Goal: Task Accomplishment & Management: Manage account settings

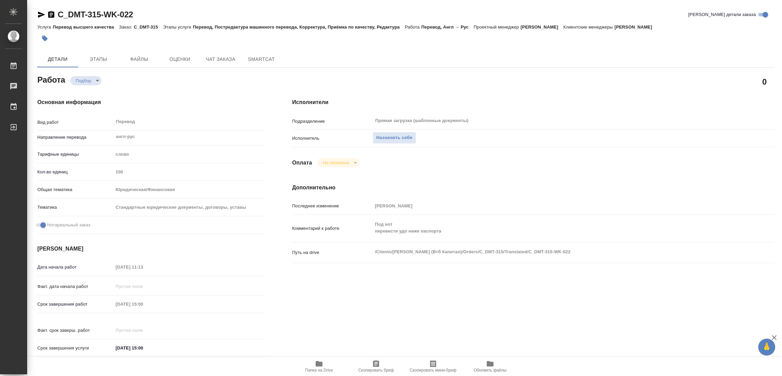
type textarea "x"
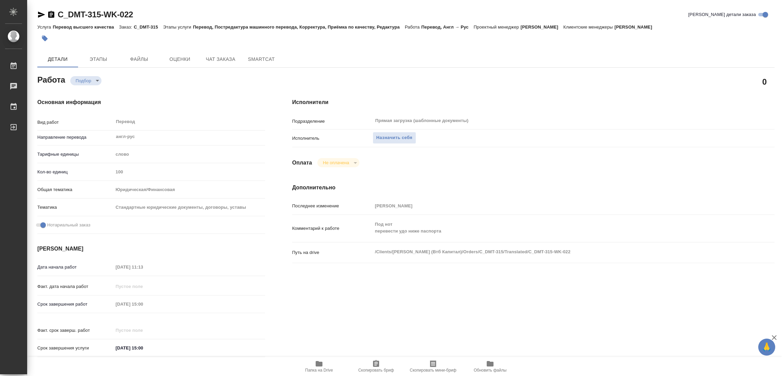
type textarea "x"
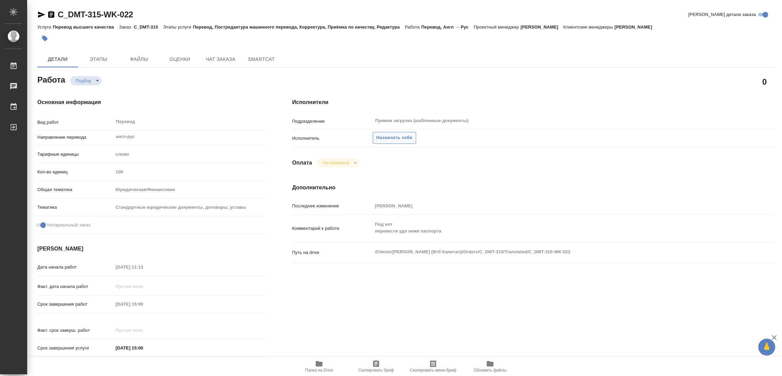
type textarea "x"
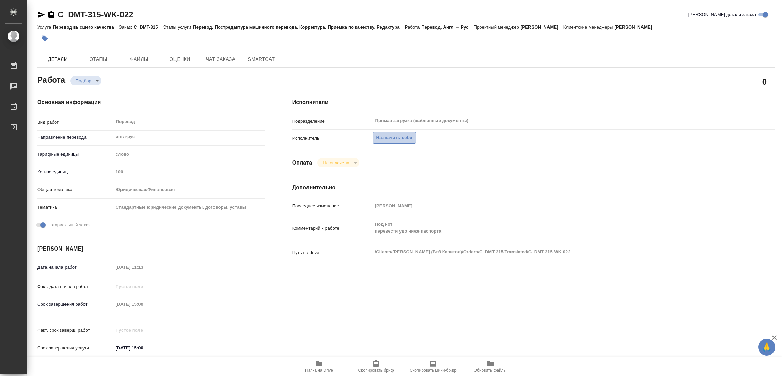
type textarea "x"
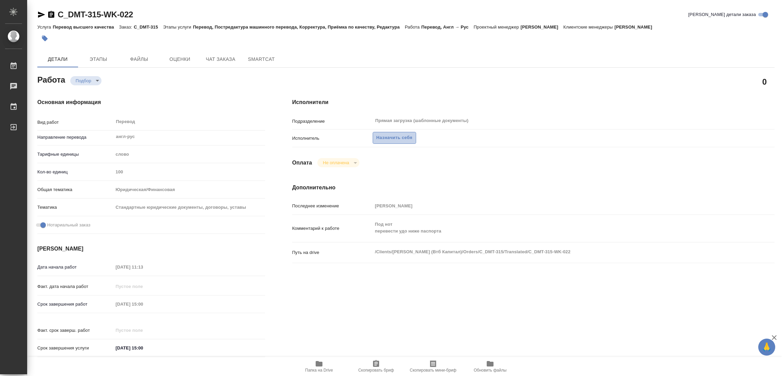
click at [385, 134] on span "Назначить себя" at bounding box center [395, 138] width 36 height 8
type textarea "x"
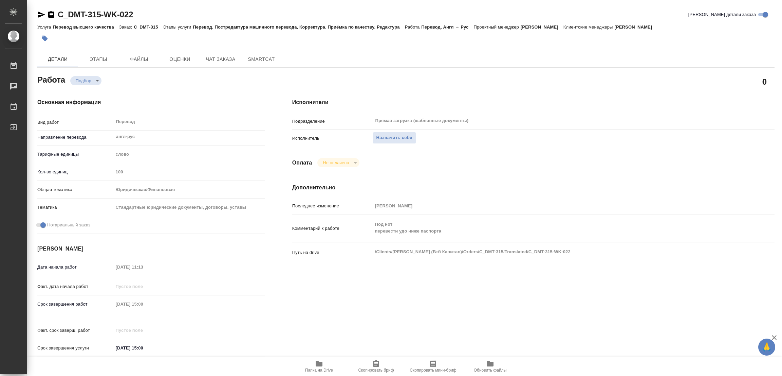
type textarea "x"
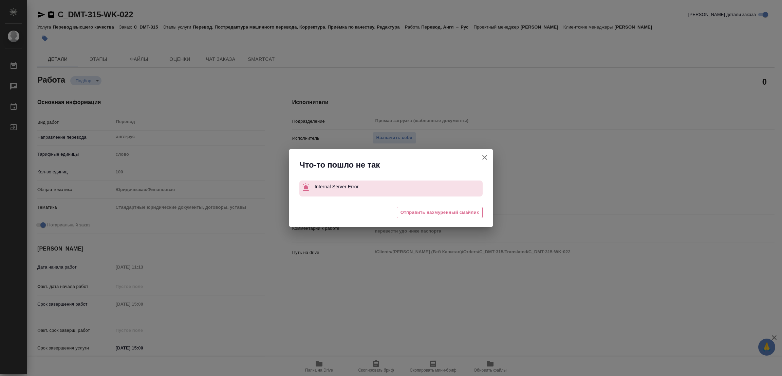
click at [482, 157] on icon "button" at bounding box center [485, 157] width 8 height 8
type textarea "x"
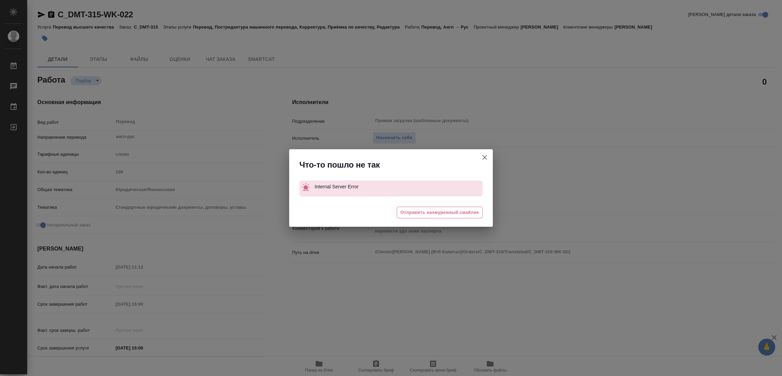
type textarea "x"
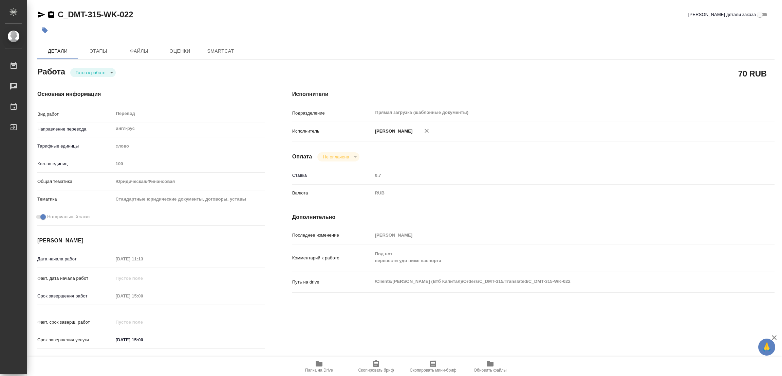
type textarea "x"
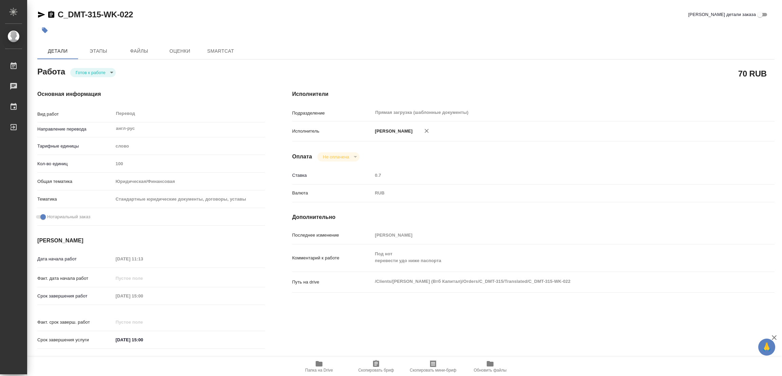
type textarea "x"
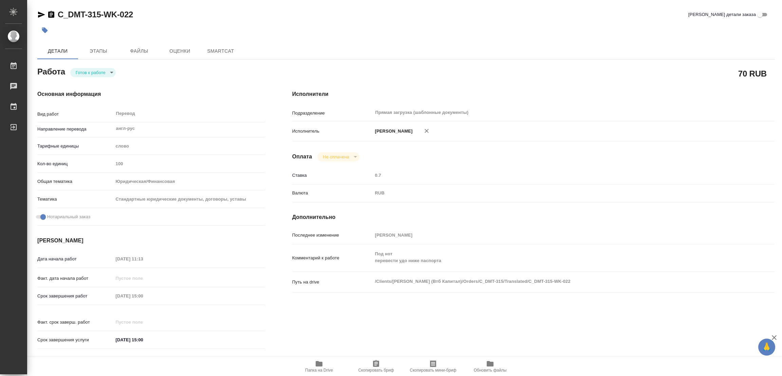
type textarea "x"
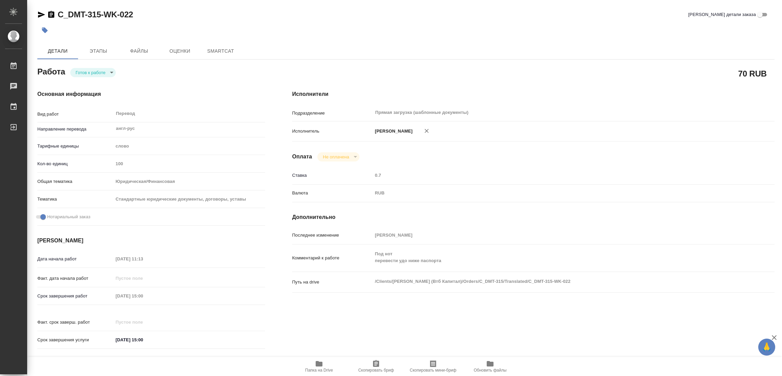
type textarea "x"
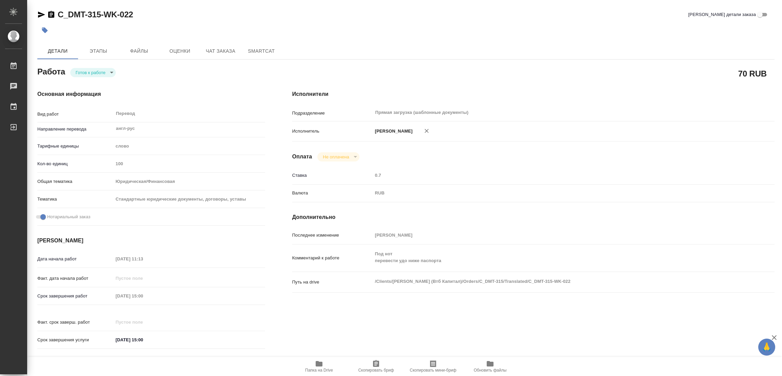
type textarea "x"
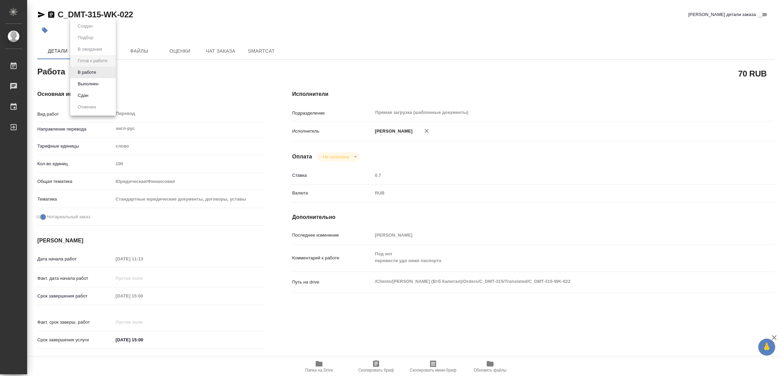
click at [82, 69] on body "🙏 .cls-1 fill:#fff; AWATERA Popova Galina Работы Чаты График Выйти C_DMT-315-WK…" at bounding box center [391, 188] width 782 height 376
type textarea "x"
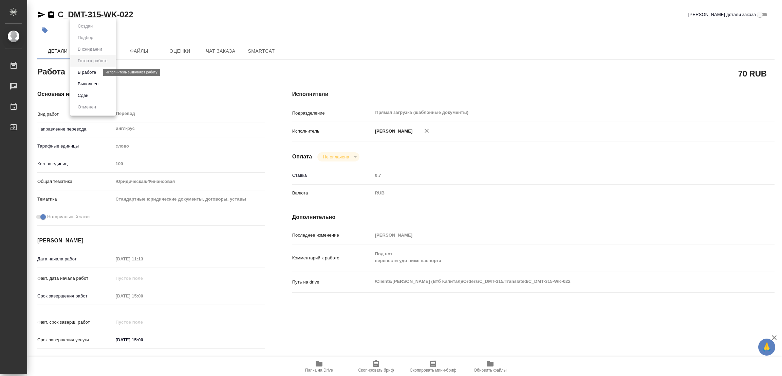
type textarea "x"
click at [83, 70] on button "В работе" at bounding box center [87, 72] width 22 height 7
type textarea "x"
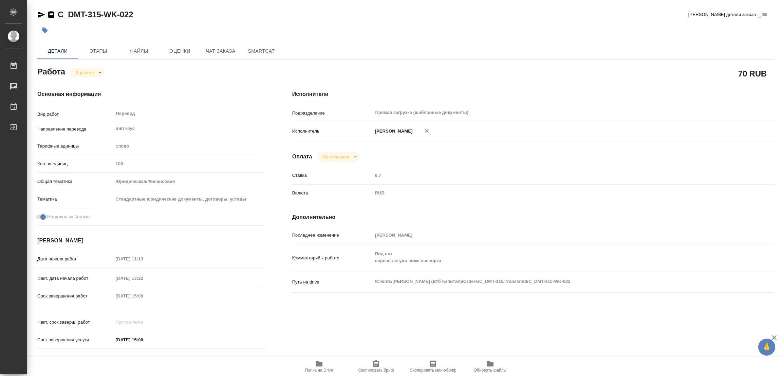
type textarea "x"
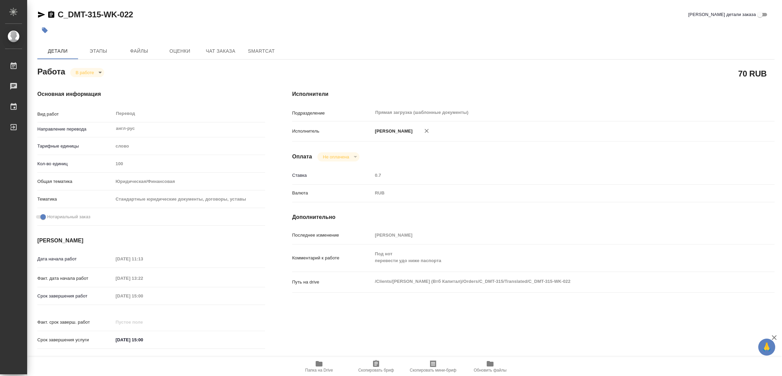
type textarea "x"
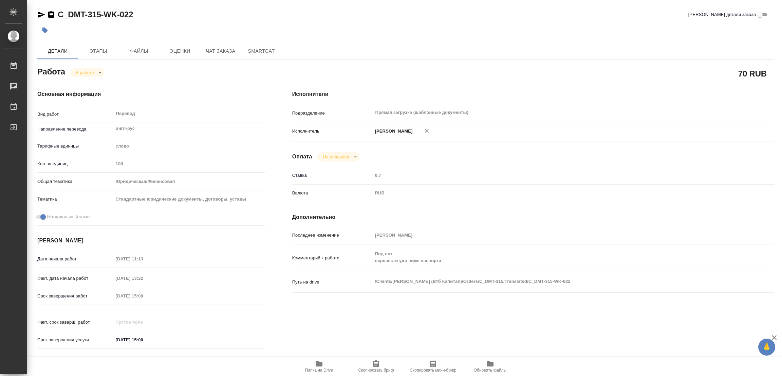
type textarea "x"
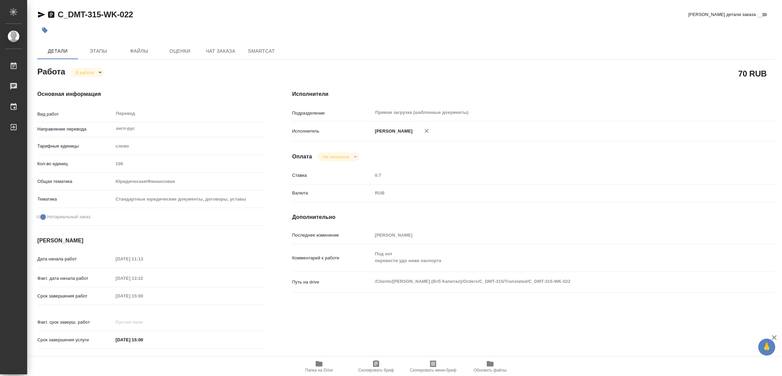
type textarea "x"
drag, startPoint x: 56, startPoint y: 7, endPoint x: 101, endPoint y: 12, distance: 45.1
click at [101, 12] on div "C_DMT-315-WK-022 Кратко детали заказа Детали Этапы Файлы Оценки Чат заказа Smar…" at bounding box center [406, 285] width 745 height 570
copy link "C_DMT-315"
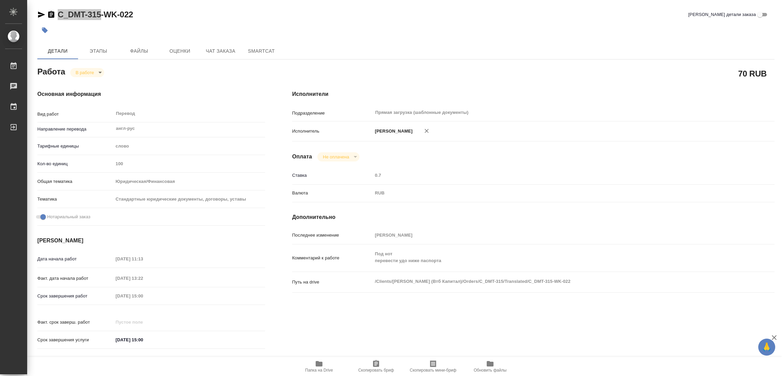
drag, startPoint x: 379, startPoint y: 365, endPoint x: 370, endPoint y: 368, distance: 9.0
click at [379, 365] on icon "button" at bounding box center [376, 363] width 6 height 7
copy link "C_DMT-315"
click at [107, 294] on div "Срок завершения работ 18.09.2025 15:00" at bounding box center [151, 296] width 228 height 12
drag, startPoint x: 282, startPoint y: 23, endPoint x: 275, endPoint y: 4, distance: 20.9
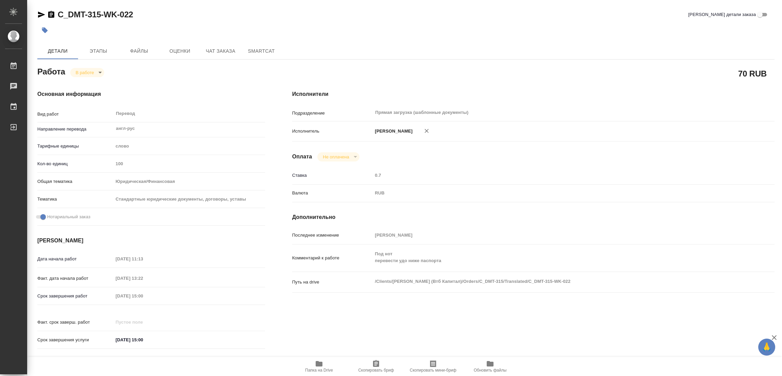
click at [282, 23] on div at bounding box center [283, 30] width 492 height 15
type textarea "x"
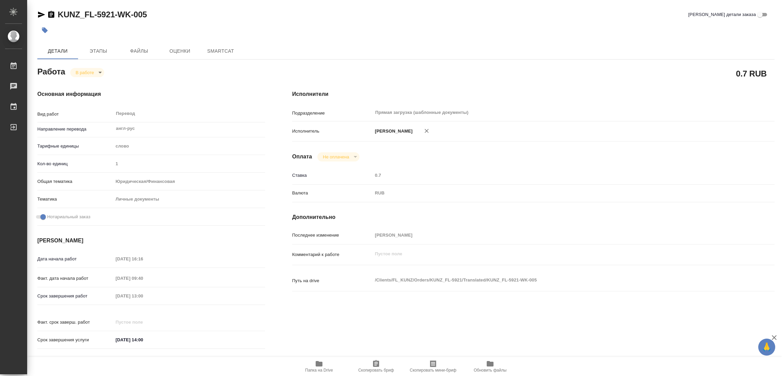
type textarea "x"
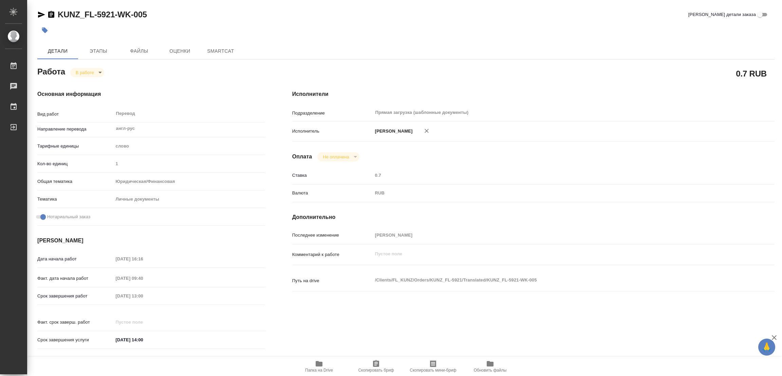
type textarea "x"
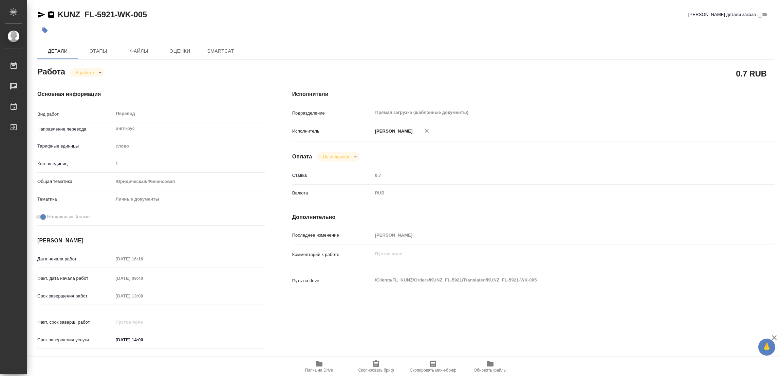
type textarea "x"
click at [316, 367] on icon "button" at bounding box center [319, 363] width 8 height 8
type textarea "x"
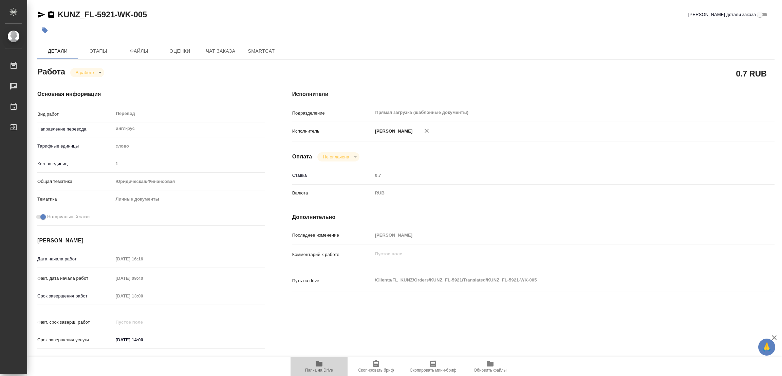
type textarea "x"
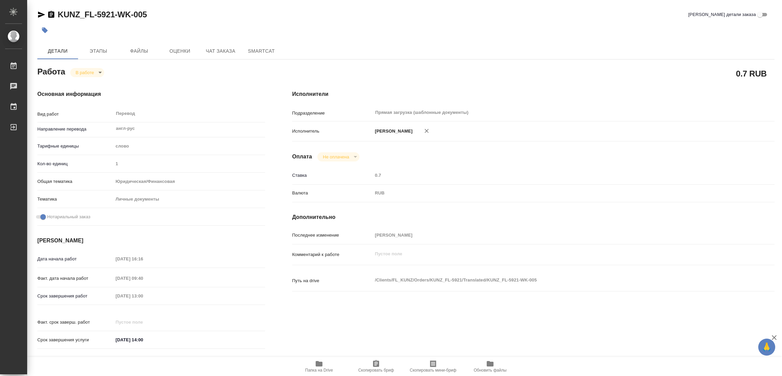
type textarea "x"
click at [96, 51] on span "Этапы" at bounding box center [98, 51] width 33 height 8
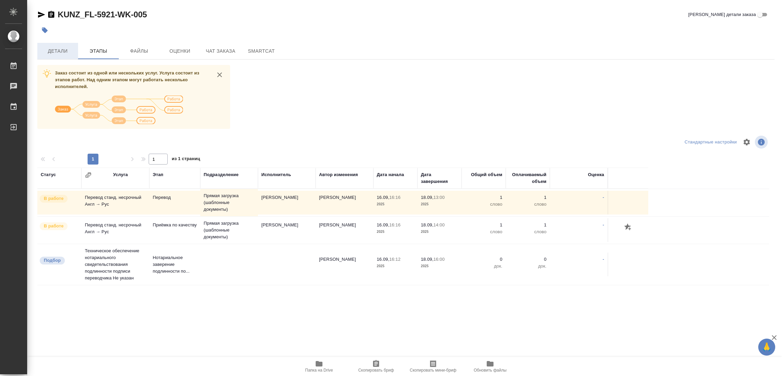
click at [58, 51] on span "Детали" at bounding box center [57, 51] width 33 height 8
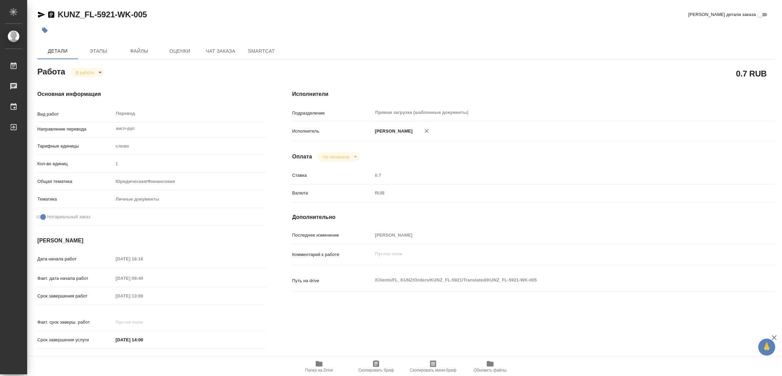
type textarea "x"
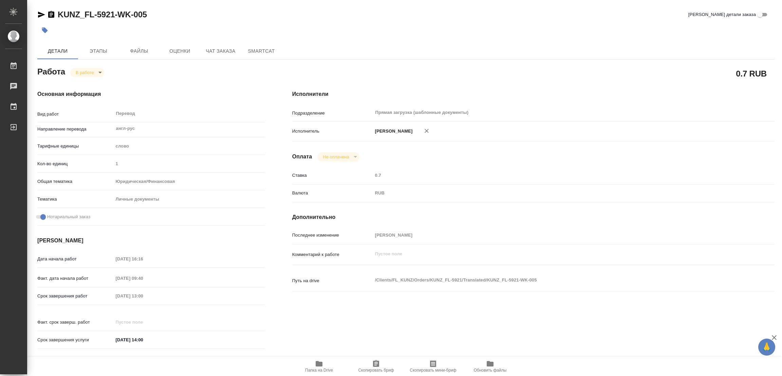
type textarea "x"
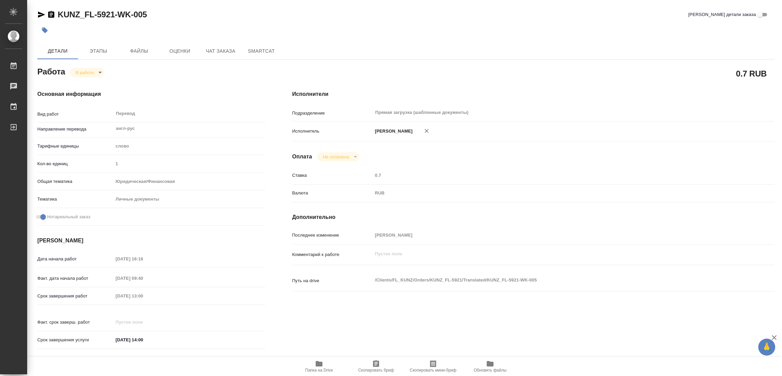
type textarea "x"
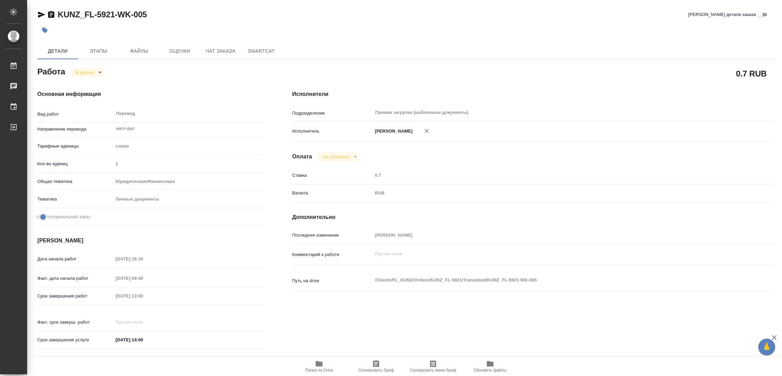
click at [77, 71] on body "🙏 .cls-1 fill:#fff; AWATERA Popova Galina Работы 0 Чаты График Выйти KUNZ_FL-59…" at bounding box center [391, 188] width 782 height 376
click at [81, 80] on button "Выполнен" at bounding box center [88, 83] width 25 height 7
type textarea "x"
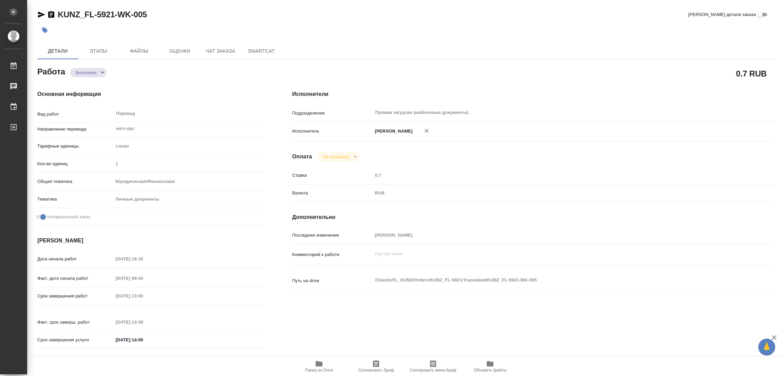
type textarea "x"
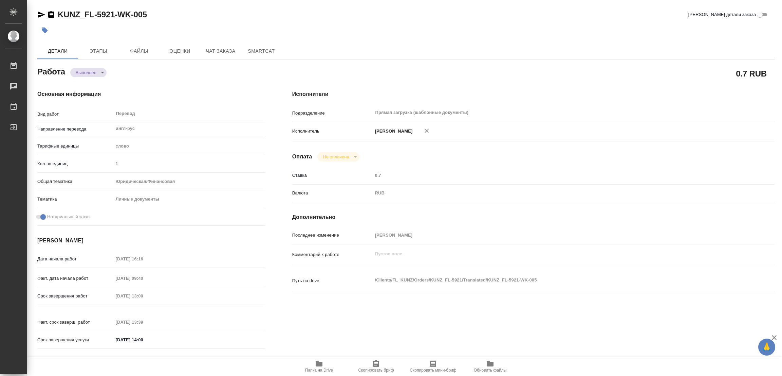
type textarea "x"
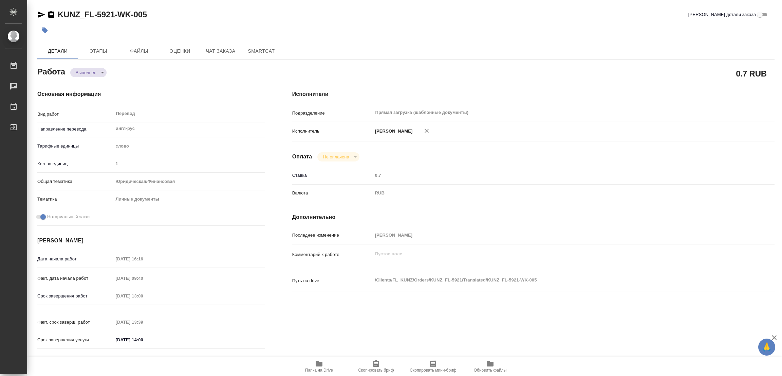
type textarea "x"
click at [44, 30] on icon "button" at bounding box center [45, 31] width 6 height 6
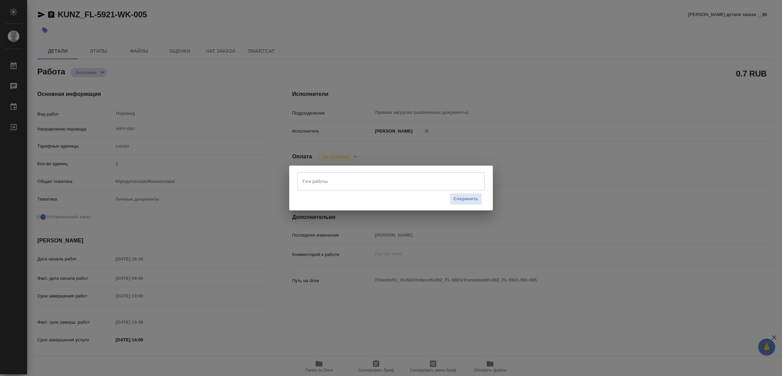
click at [308, 181] on input "Тэги работы" at bounding box center [384, 181] width 168 height 12
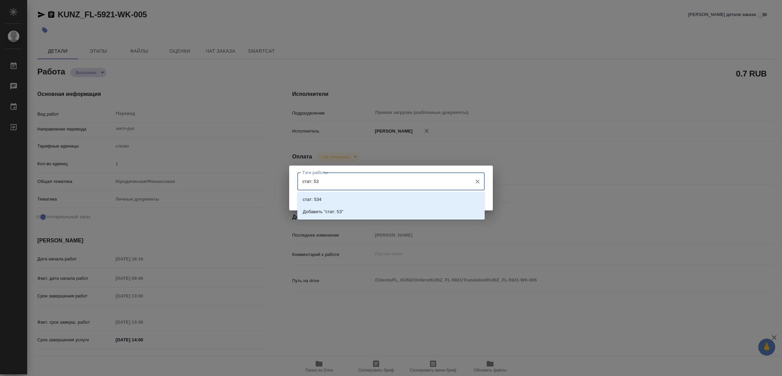
type input "стат: 539"
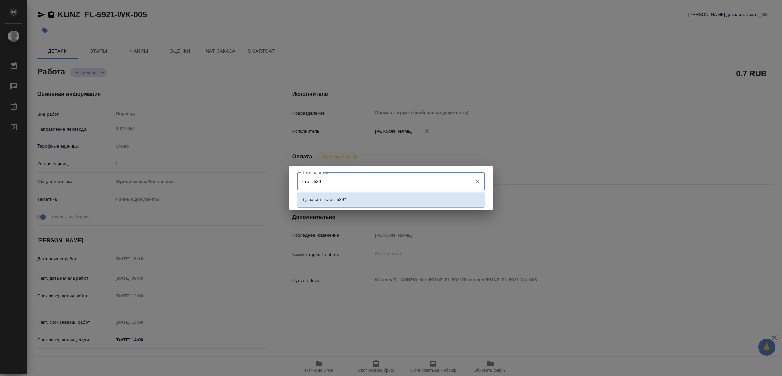
click at [332, 198] on p "Добавить "стат: 539"" at bounding box center [324, 199] width 43 height 7
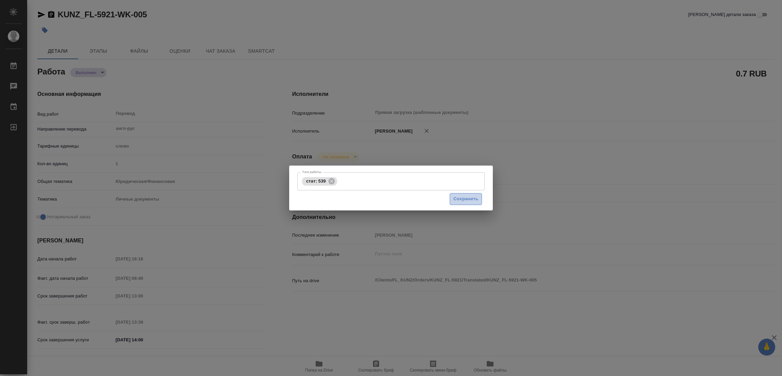
click at [468, 196] on span "Сохранить" at bounding box center [466, 199] width 25 height 8
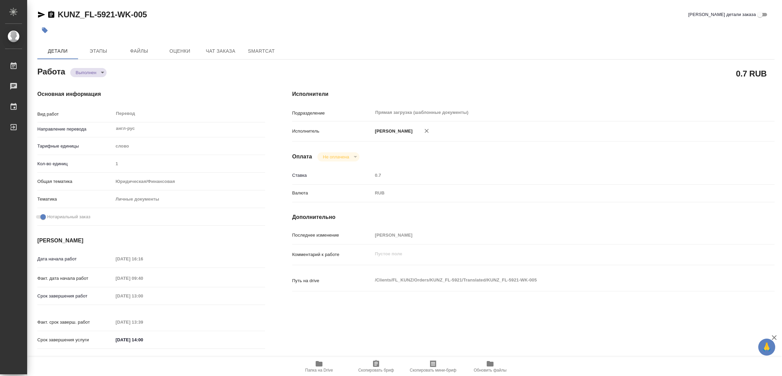
type input "completed"
type textarea "Перевод"
type textarea "x"
type input "англ-рус"
type input "5a8b1489cc6b4906c91bfd90"
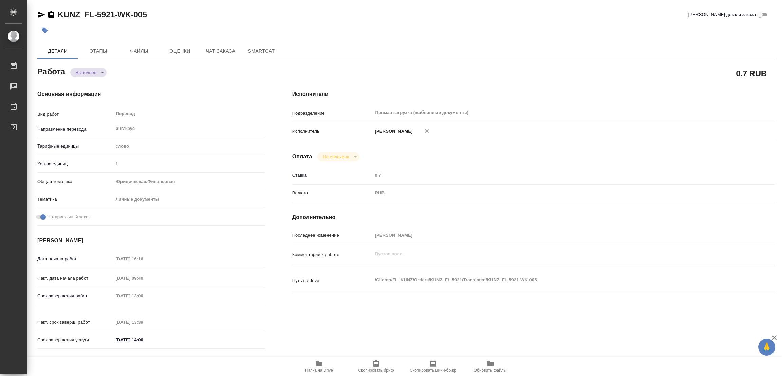
type input "1"
type input "yr-fn"
type input "5a8b8b956a9677013d343cfe"
checkbox input "true"
type input "16.09.2025 16:16"
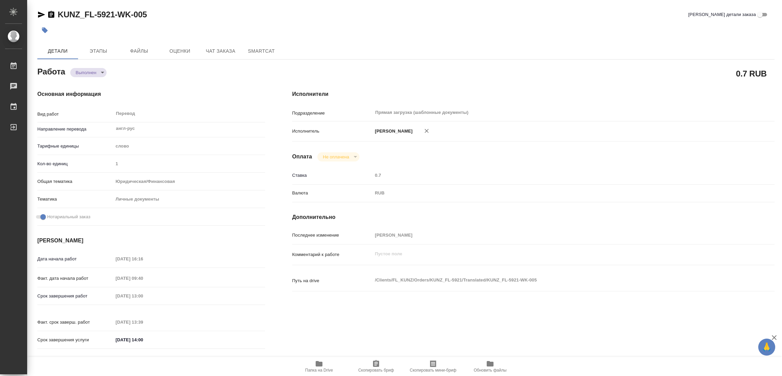
type input "17.09.2025 09:40"
type input "18.09.2025 13:00"
type input "18.09.2025 13:39"
type input "18.09.2025 14:00"
type input "Прямая загрузка (шаблонные документы)"
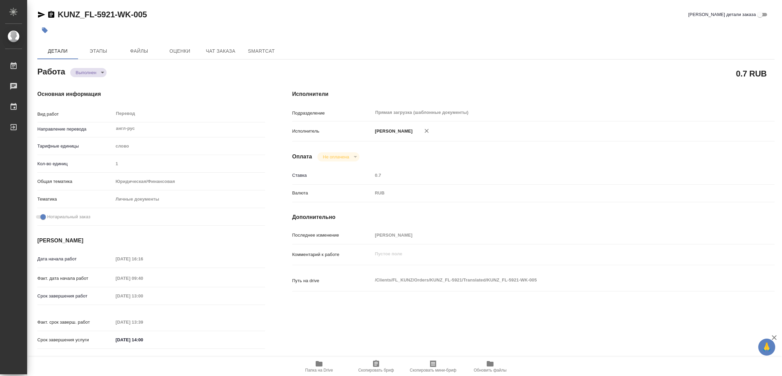
type input "notPayed"
type input "0.7"
type input "RUB"
type input "[PERSON_NAME]"
type textarea "x"
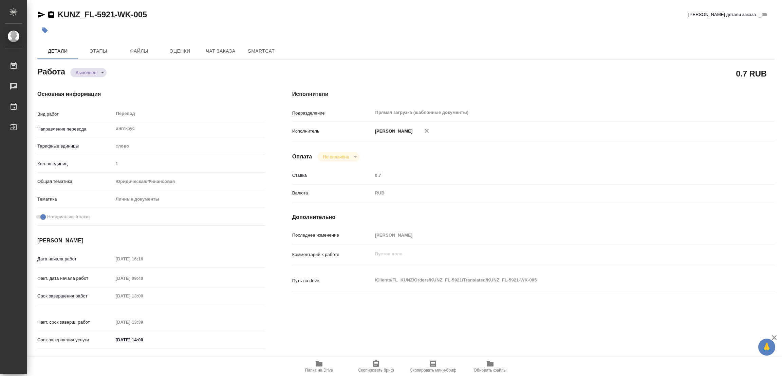
type textarea "/Clients/FL_KUNZ/Orders/KUNZ_FL-5921/Translated/KUNZ_FL-5921-WK-005"
type textarea "x"
type input "KUNZ_FL-5921"
type input "Перевод станд. несрочный"
type input "Перевод, Редактура, Корректура, Постредактура машинного перевода, Приёмка по ка…"
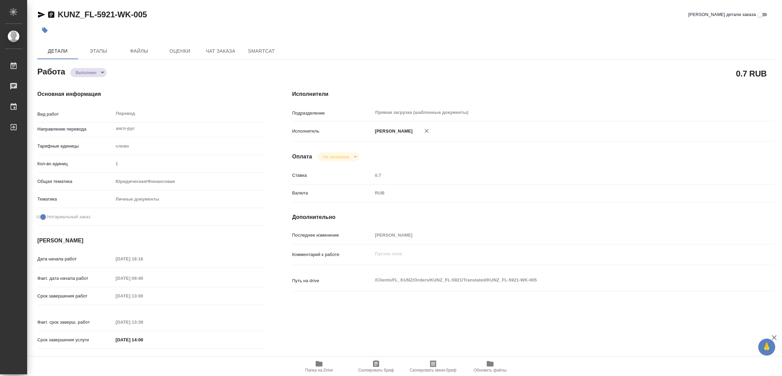
type input "Zotova Ekaterina"
type input "Оксютович Ирина"
type input "/Clients/FL_KUNZ/Orders/KUNZ_FL-5921"
type textarea "x"
type textarea "анг,араб-рус под нот загран просто описью"
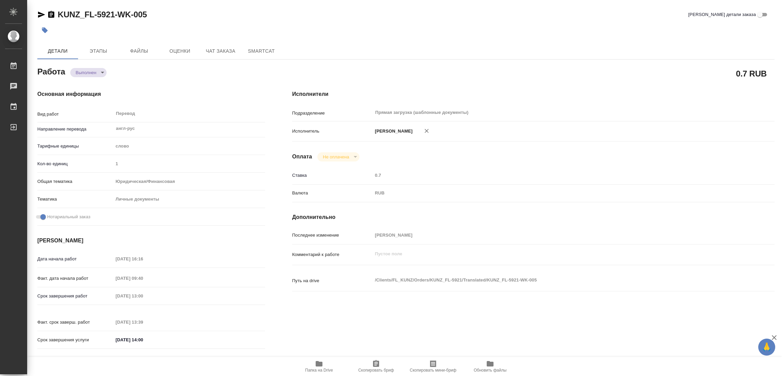
type textarea "x"
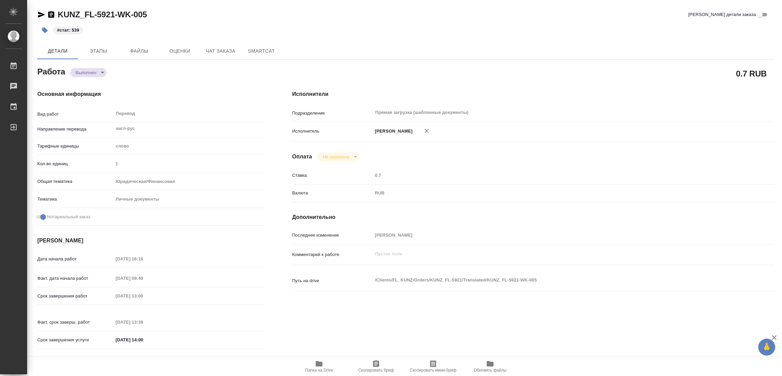
type textarea "x"
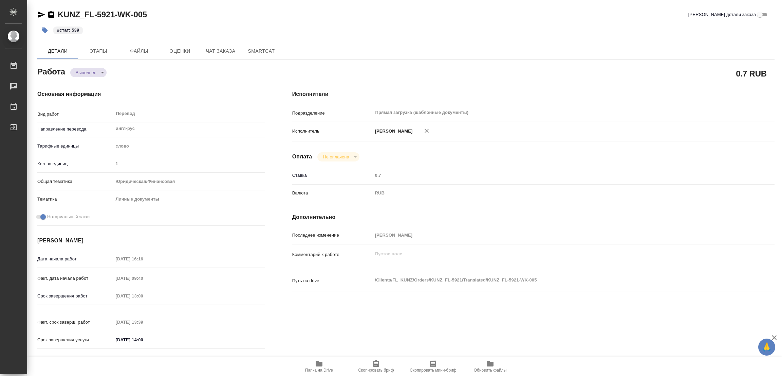
type textarea "x"
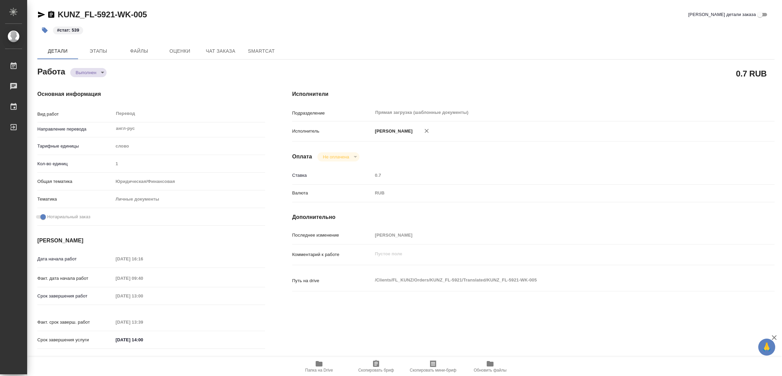
type textarea "x"
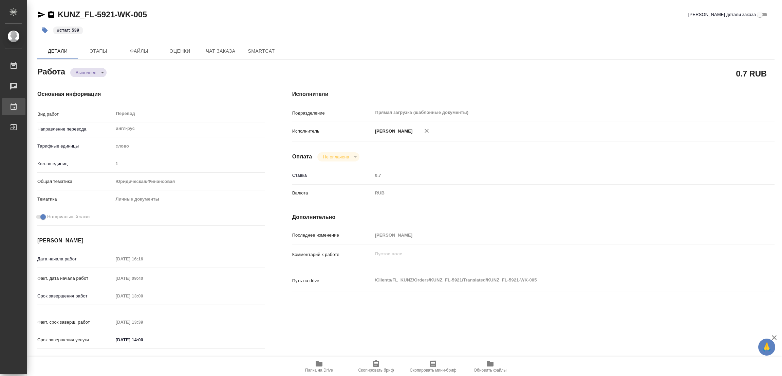
type textarea "x"
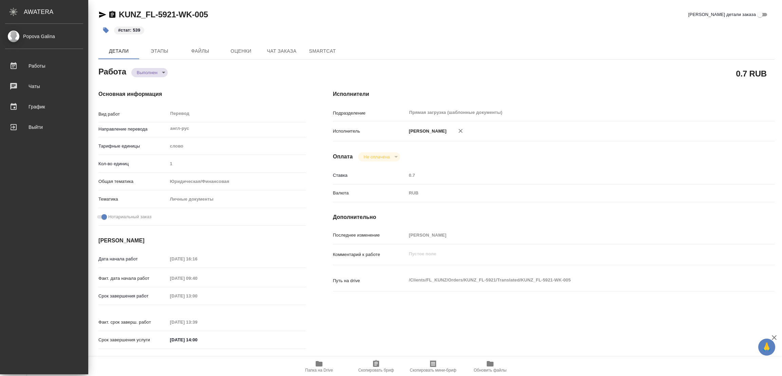
type textarea "x"
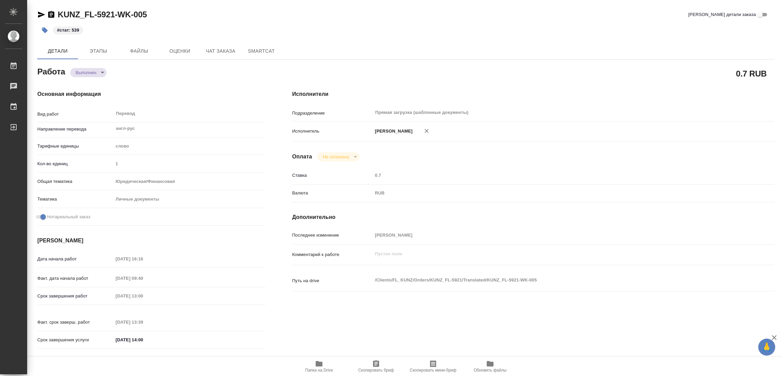
click at [136, 305] on div "Срок завершения работ 18.09.2025 13:00" at bounding box center [151, 303] width 228 height 26
click at [230, 320] on div "18.09.2025 13:39" at bounding box center [189, 322] width 152 height 10
click at [192, 297] on div "18.09.2025 13:00" at bounding box center [189, 296] width 152 height 10
click at [176, 279] on div "17.09.2025 09:40" at bounding box center [189, 278] width 152 height 10
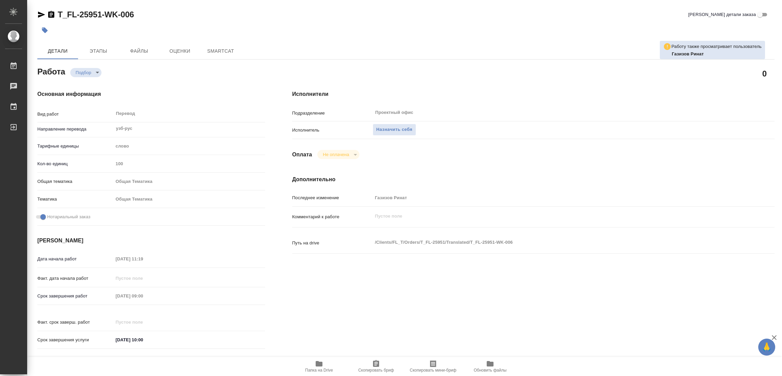
type textarea "x"
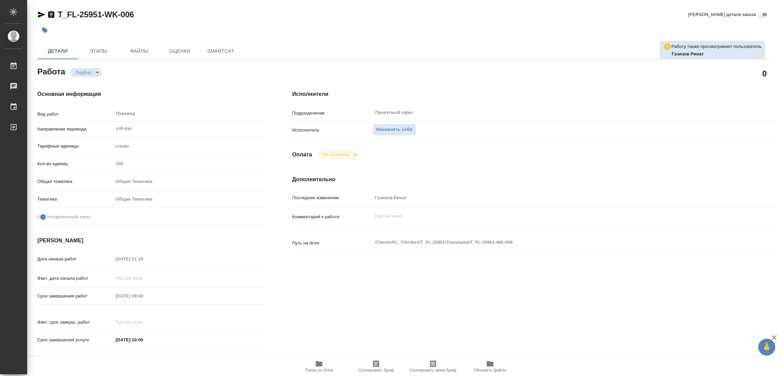
type textarea "x"
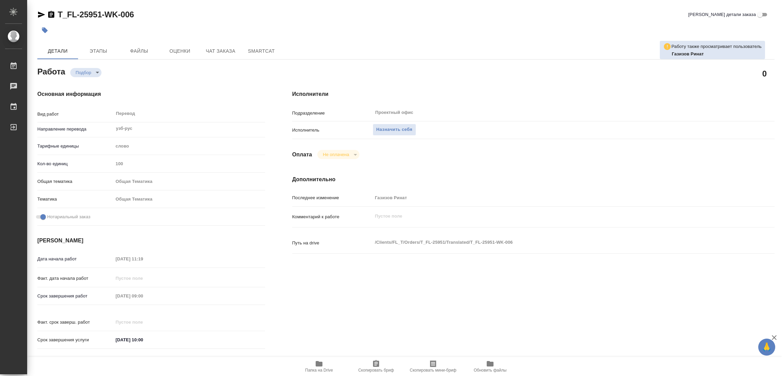
type textarea "x"
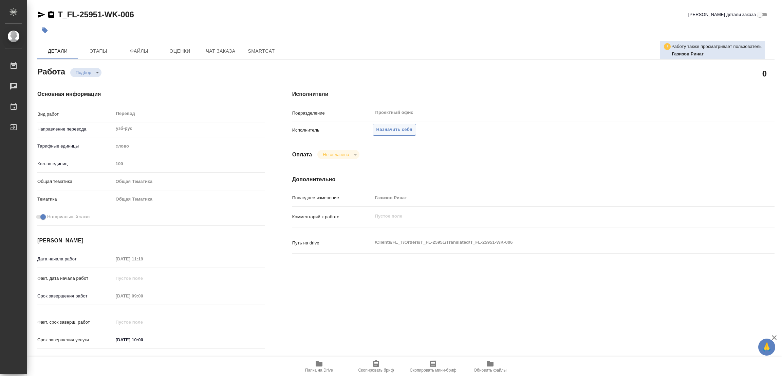
type textarea "x"
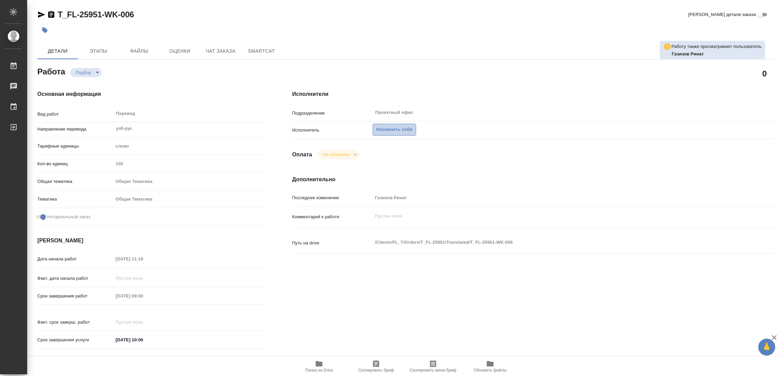
click at [395, 130] on span "Назначить себя" at bounding box center [395, 130] width 36 height 8
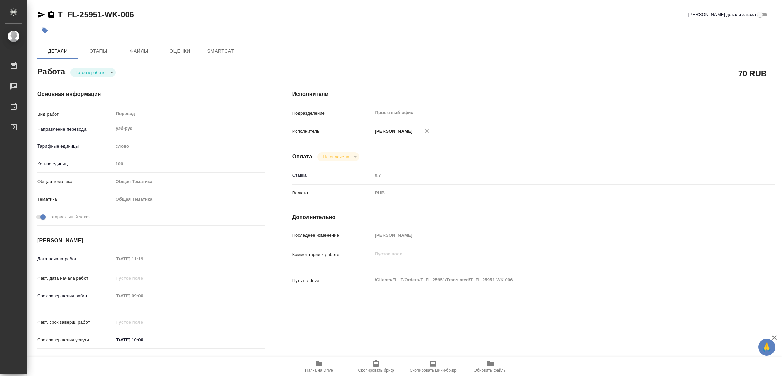
type textarea "x"
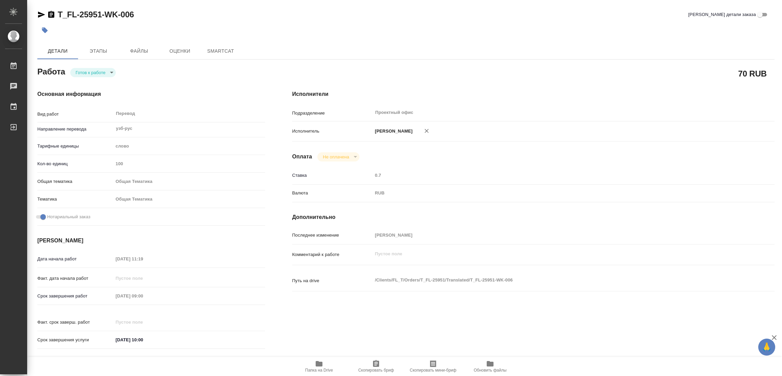
type textarea "x"
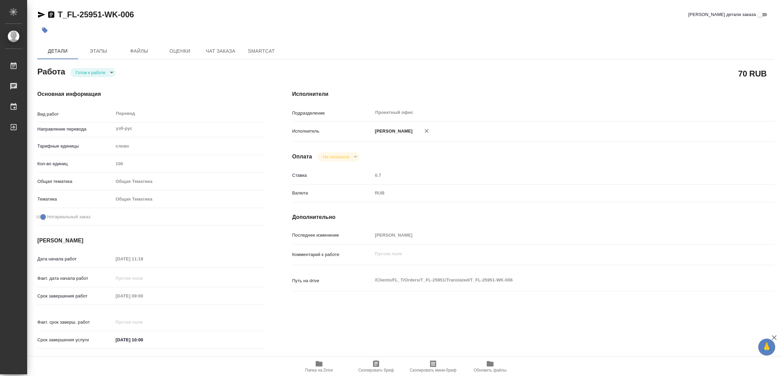
type textarea "x"
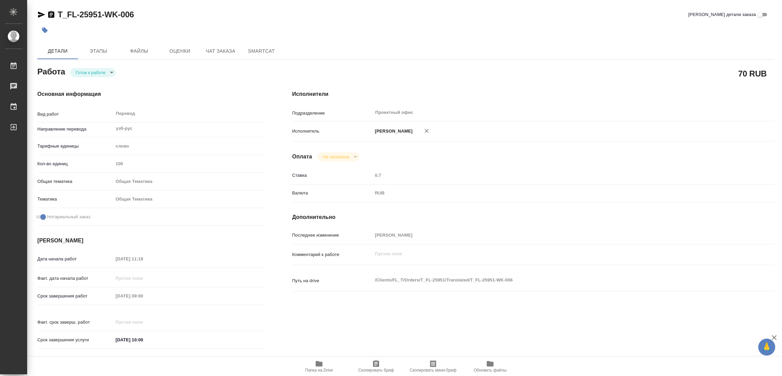
click at [91, 69] on body "🙏 .cls-1 fill:#fff; AWATERA [PERSON_NAME] Работы Чаты График Выйти T_FL-25951-W…" at bounding box center [391, 188] width 782 height 376
type textarea "x"
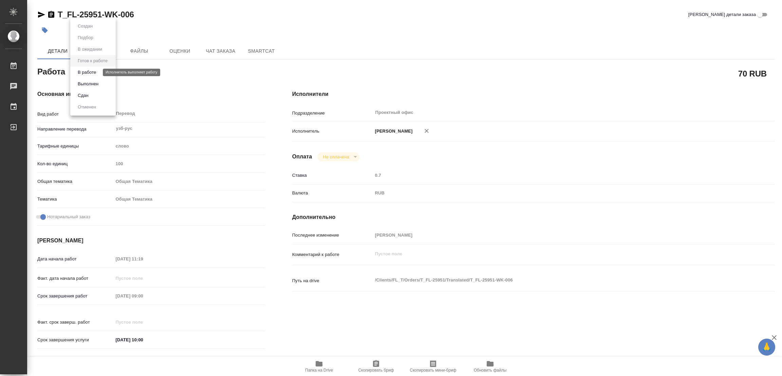
type textarea "x"
click at [89, 69] on button "В работе" at bounding box center [87, 72] width 22 height 7
type textarea "x"
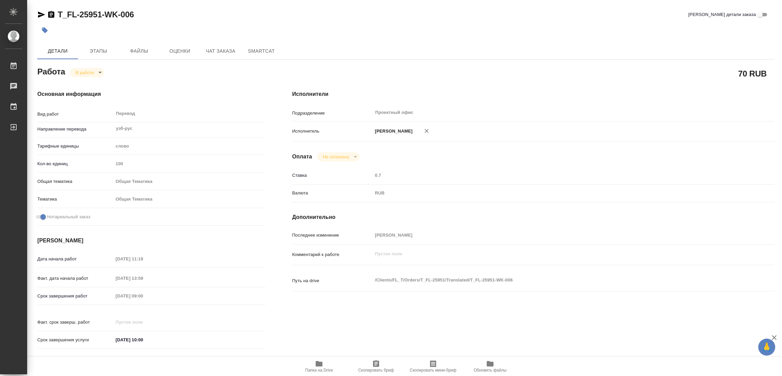
type textarea "x"
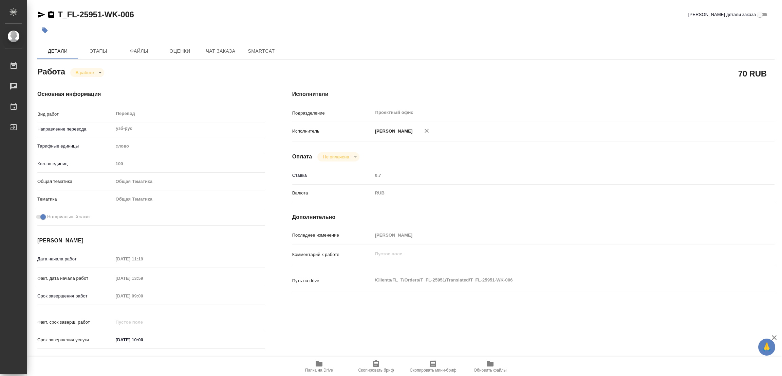
type textarea "x"
click at [395, 30] on div at bounding box center [283, 30] width 492 height 15
type textarea "x"
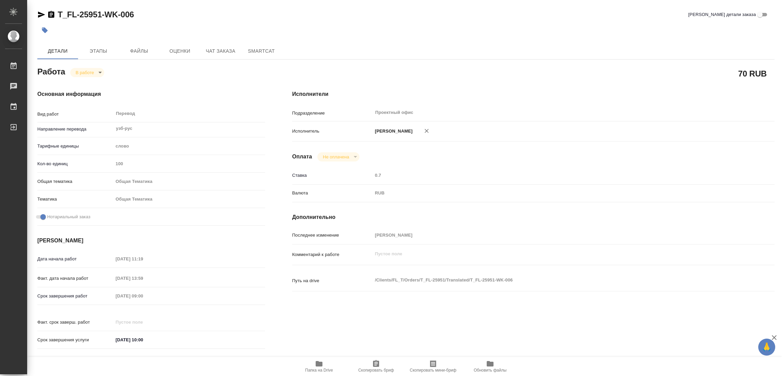
type textarea "x"
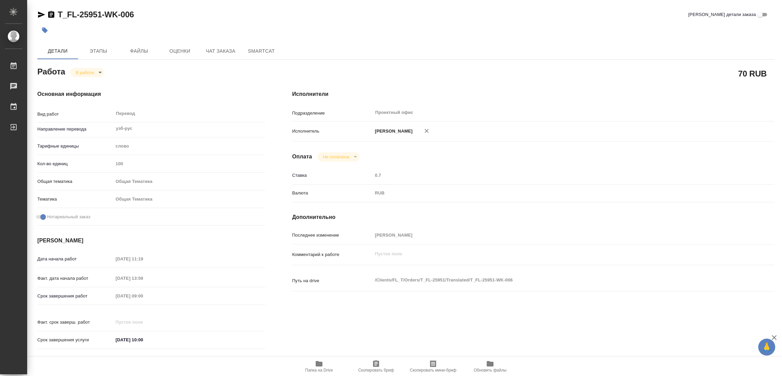
type textarea "x"
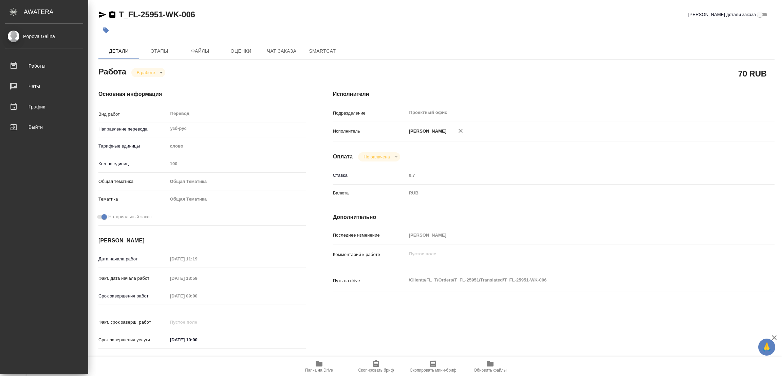
type textarea "x"
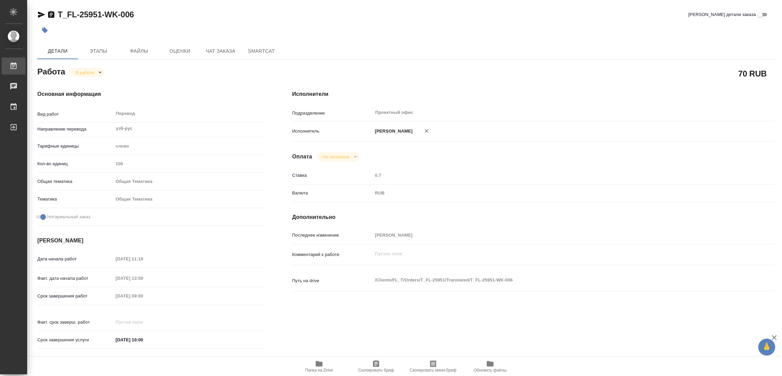
type textarea "x"
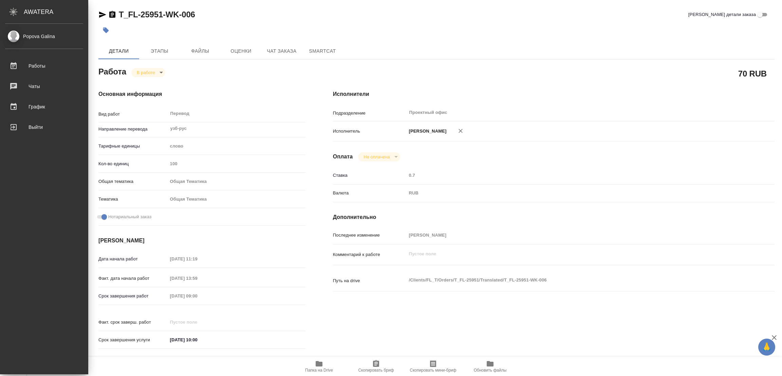
type textarea "x"
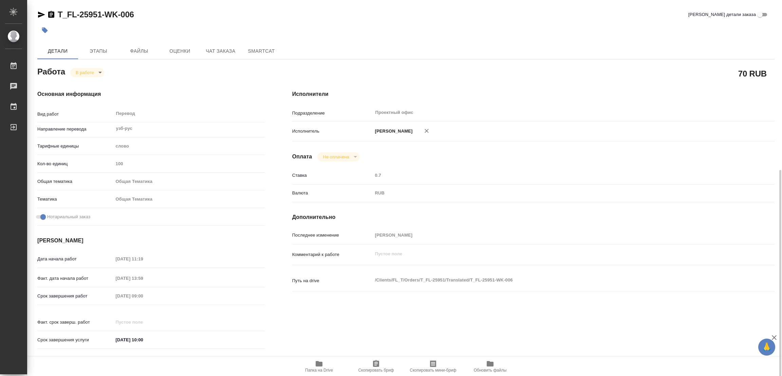
scroll to position [102, 0]
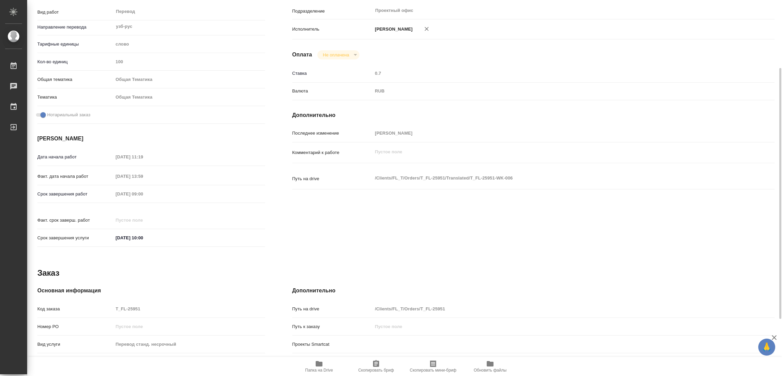
click at [317, 363] on icon "button" at bounding box center [319, 363] width 7 height 5
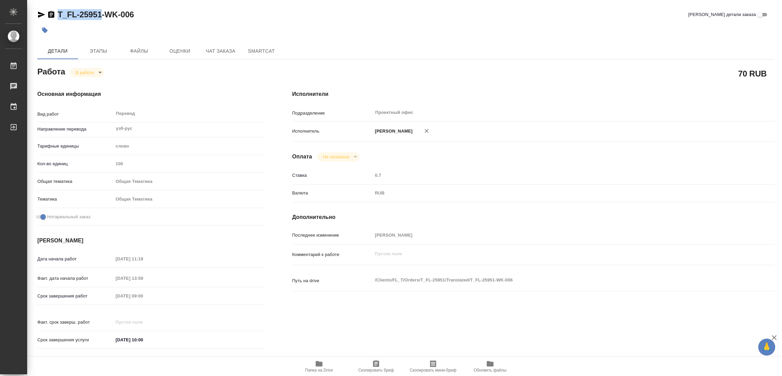
drag, startPoint x: 55, startPoint y: 7, endPoint x: 101, endPoint y: 14, distance: 45.7
click at [101, 14] on div "T_FL-25951-WK-006 Кратко детали заказа Детали Этапы Файлы Оценки Чат заказа Sma…" at bounding box center [406, 285] width 745 height 570
copy link "T_FL-25951"
drag, startPoint x: 378, startPoint y: 365, endPoint x: 367, endPoint y: 373, distance: 13.0
click at [378, 365] on icon "button" at bounding box center [376, 363] width 6 height 7
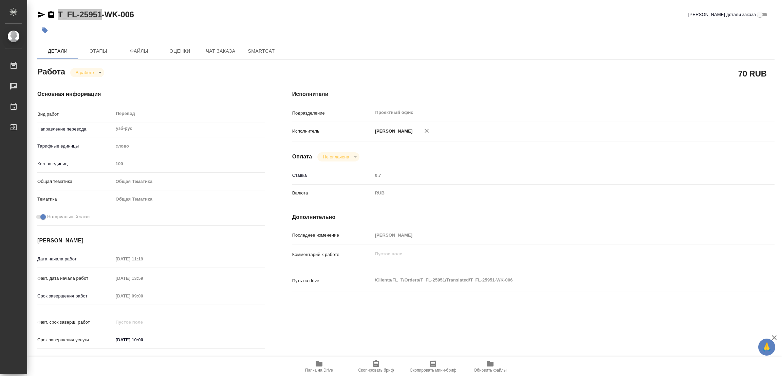
copy link "T_FL-25951"
click at [107, 293] on div "Срок завершения работ 19.09.2025 09:00" at bounding box center [151, 296] width 228 height 12
click at [276, 10] on div "T_FL-25951-WK-006 Кратко детали заказа" at bounding box center [405, 14] width 737 height 11
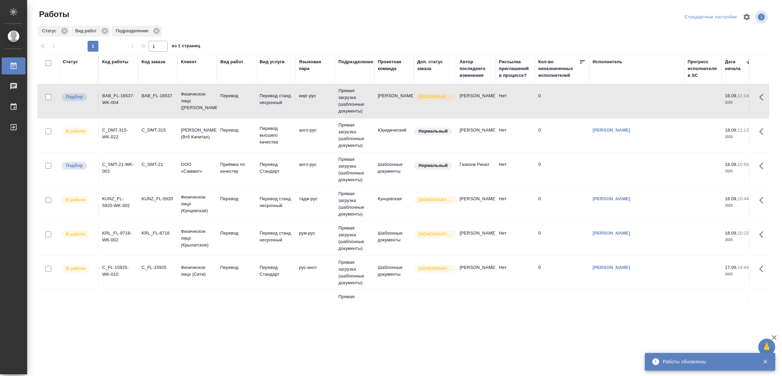
scroll to position [90, 0]
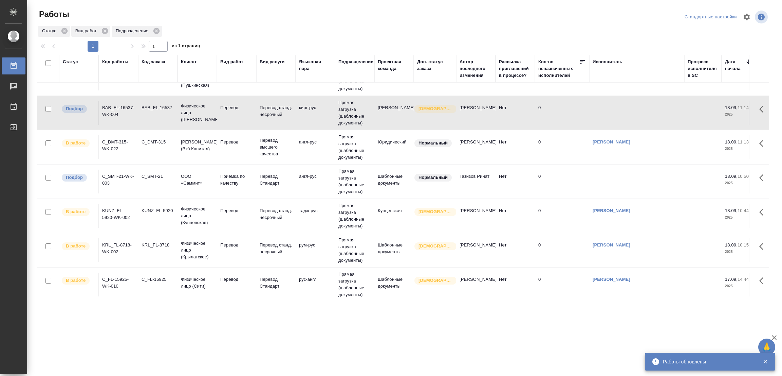
click at [406, 362] on div ".cls-1 fill:#fff; AWATERA Popova Galina Работы 0 Чаты График Выйти Работы Станд…" at bounding box center [391, 188] width 782 height 376
click at [317, 358] on div ".cls-1 fill:#fff; AWATERA Popova Galina Работы 0 Чаты График Выйти Работы Станд…" at bounding box center [391, 188] width 782 height 376
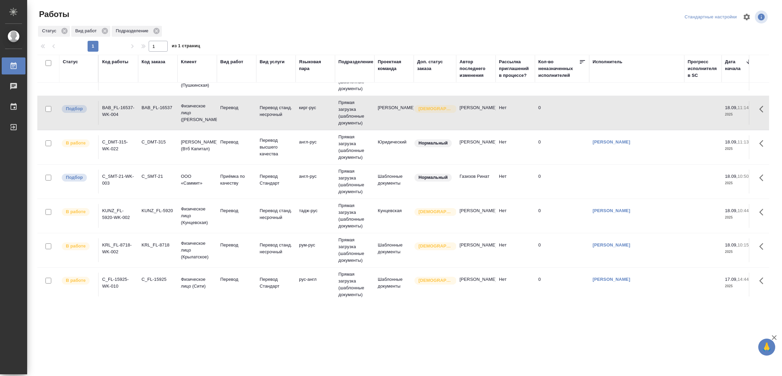
click at [274, 313] on div ".cls-1 fill:#fff; AWATERA Popova Galina Работы 0 Чаты График Выйти Работы Станд…" at bounding box center [391, 188] width 782 height 376
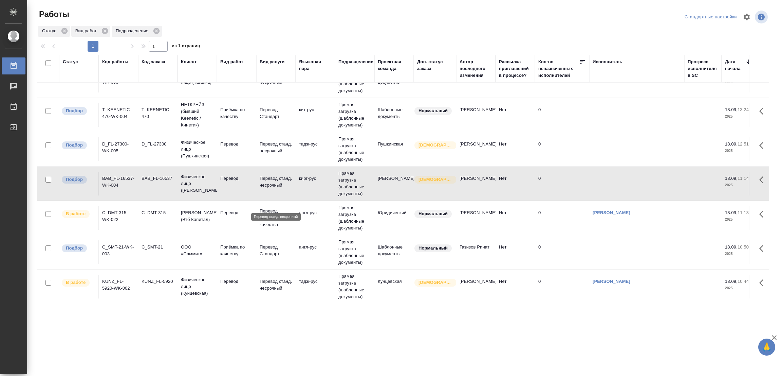
scroll to position [0, 0]
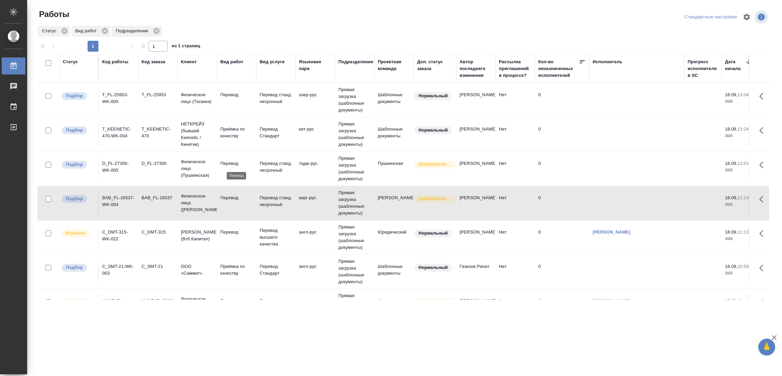
click at [232, 162] on p "Перевод" at bounding box center [236, 163] width 33 height 7
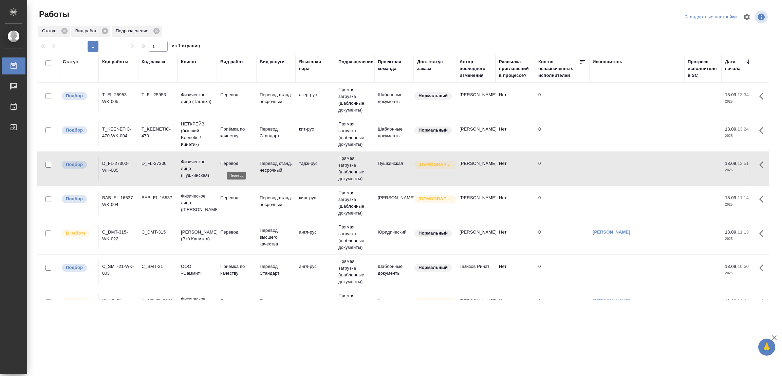
click at [232, 162] on p "Перевод" at bounding box center [236, 163] width 33 height 7
click at [231, 196] on p "Перевод" at bounding box center [236, 197] width 33 height 7
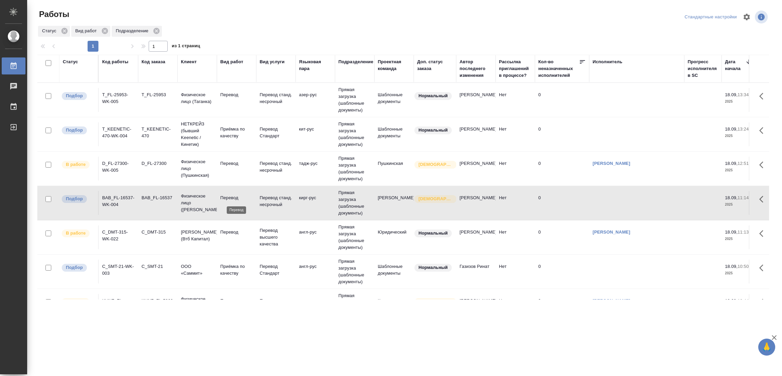
click at [231, 196] on p "Перевод" at bounding box center [236, 197] width 33 height 7
click at [231, 161] on p "Перевод" at bounding box center [236, 163] width 33 height 7
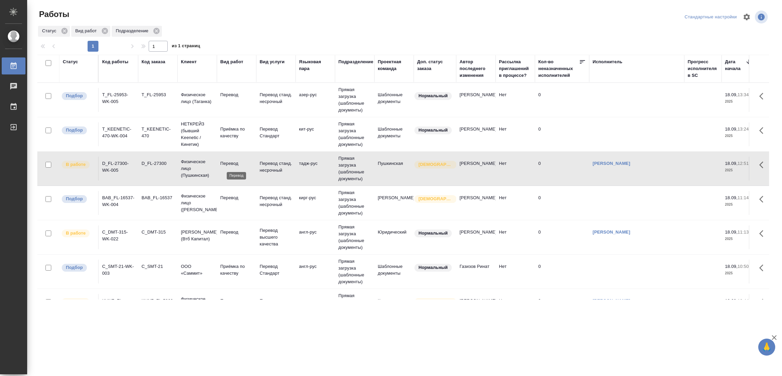
click at [231, 161] on p "Перевод" at bounding box center [236, 163] width 33 height 7
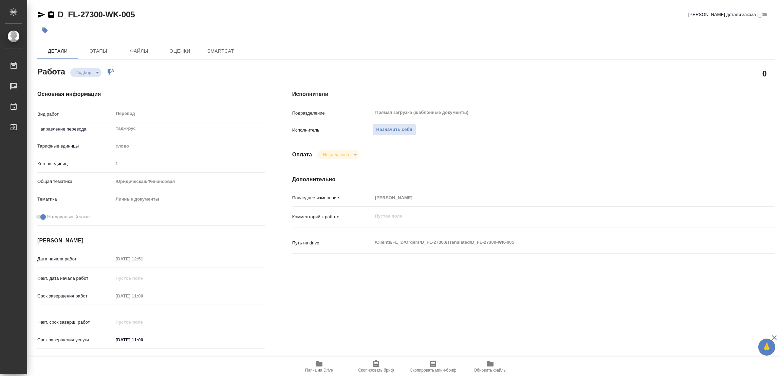
type textarea "x"
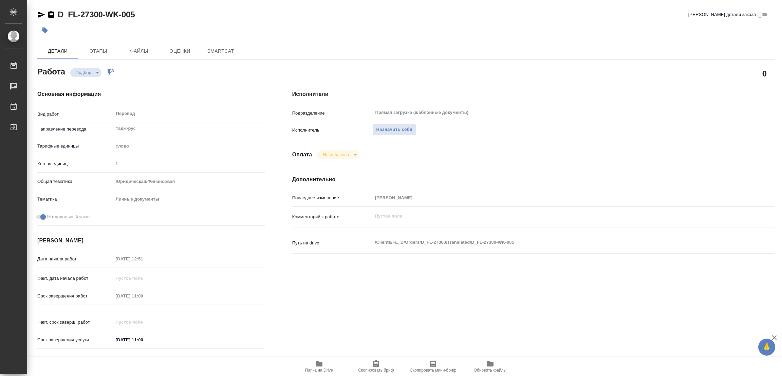
type textarea "x"
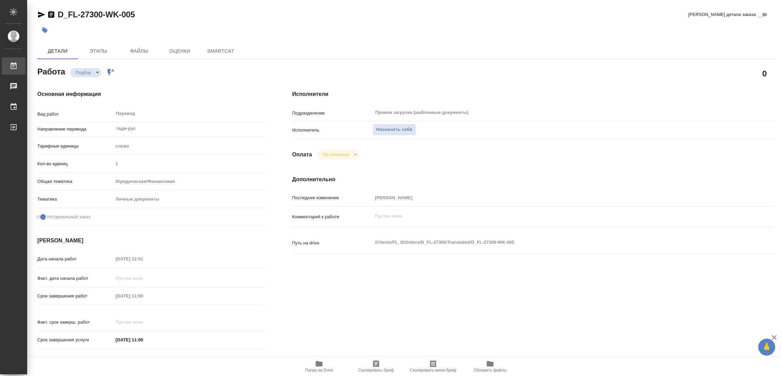
type textarea "x"
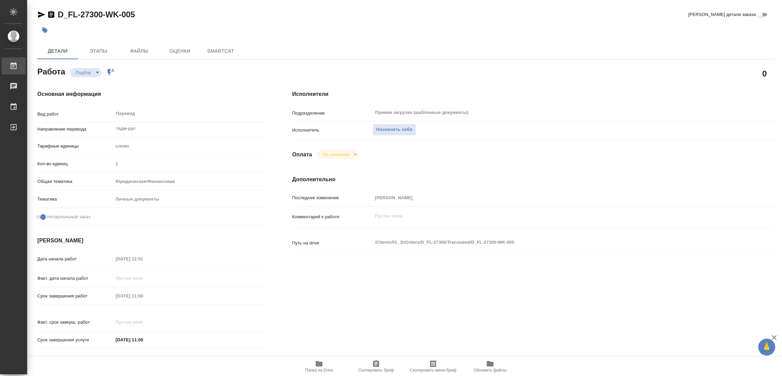
type textarea "x"
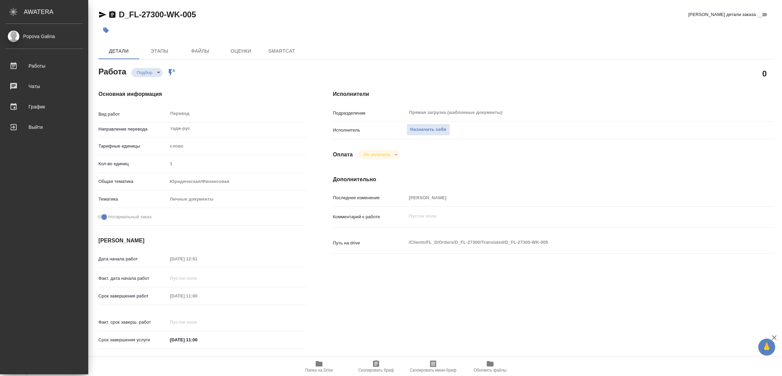
type textarea "x"
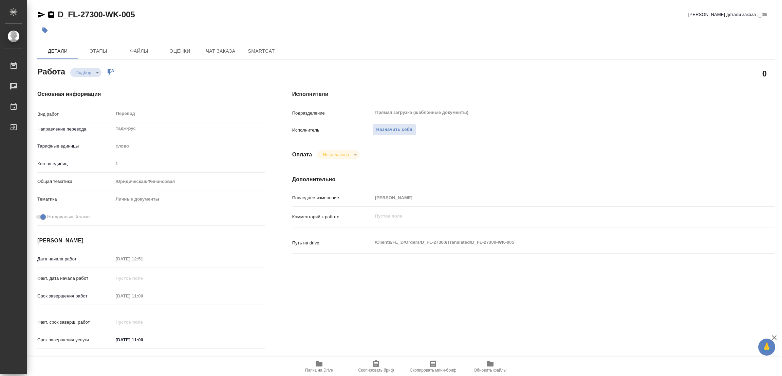
type textarea "x"
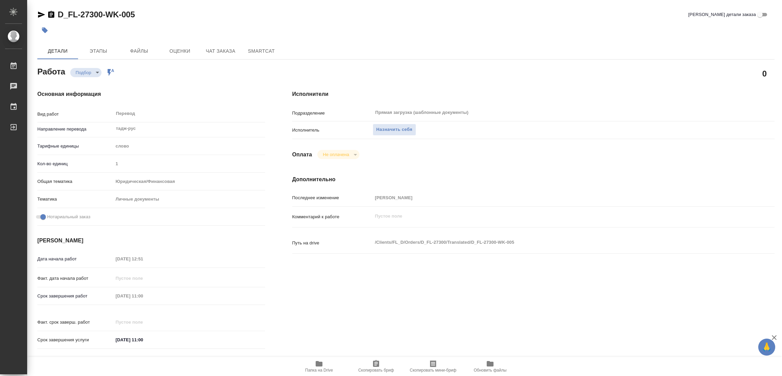
type textarea "x"
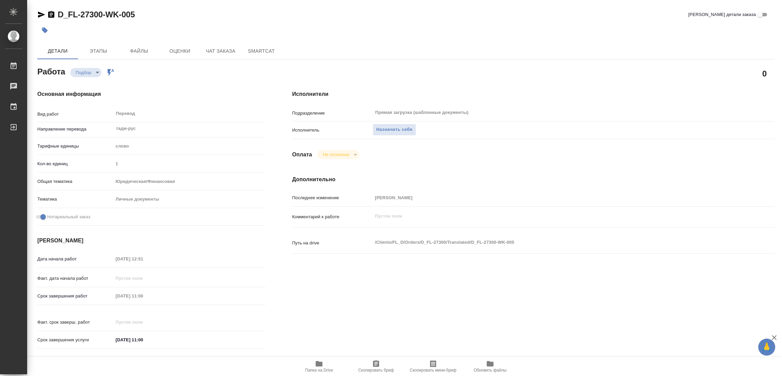
type textarea "x"
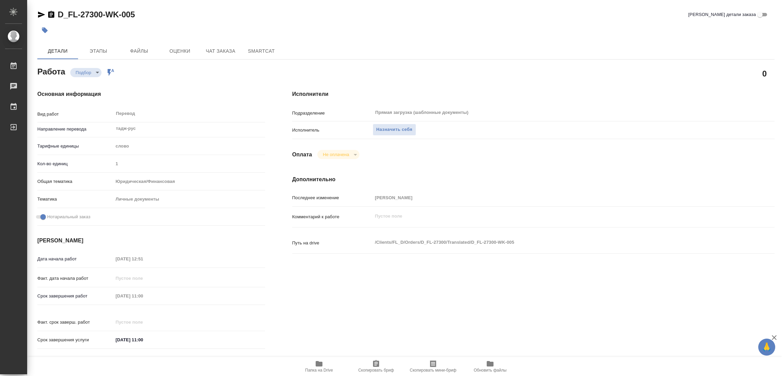
click at [316, 366] on icon "button" at bounding box center [319, 363] width 7 height 5
click at [386, 127] on span "Назначить себя" at bounding box center [395, 130] width 36 height 8
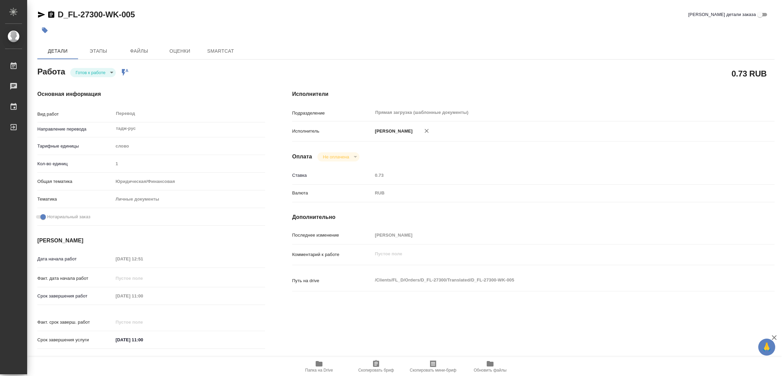
type textarea "x"
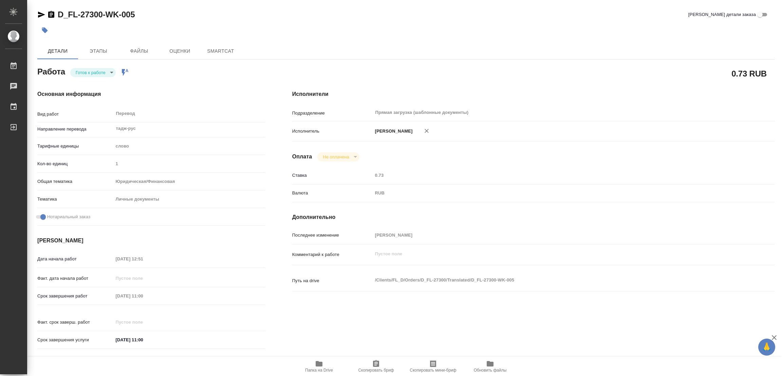
type textarea "x"
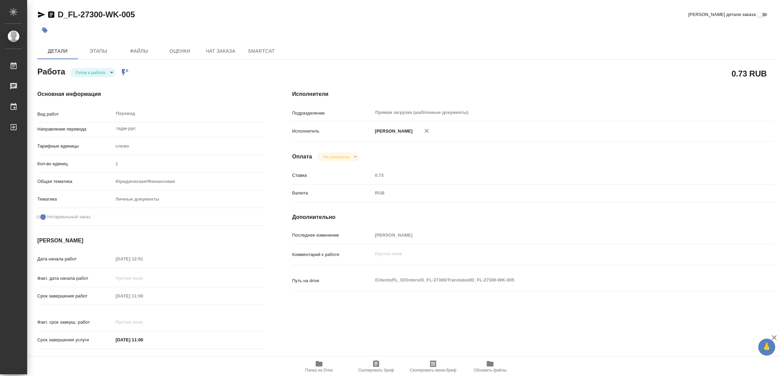
type textarea "x"
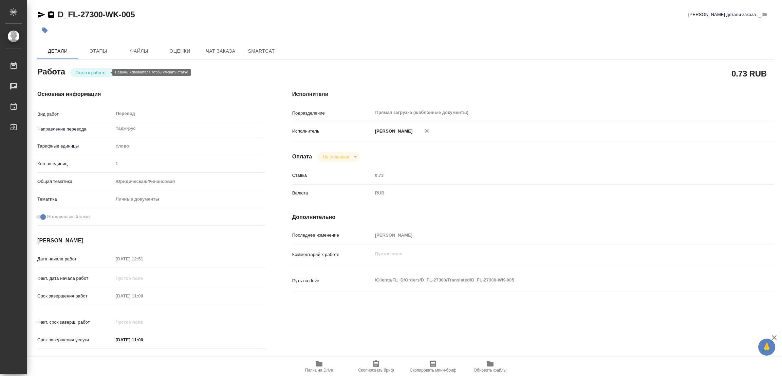
click at [85, 72] on body "🙏 .cls-1 fill:#fff; AWATERA Popova Galina Работы Чаты График Выйти D_FL-27300-W…" at bounding box center [391, 188] width 782 height 376
type textarea "x"
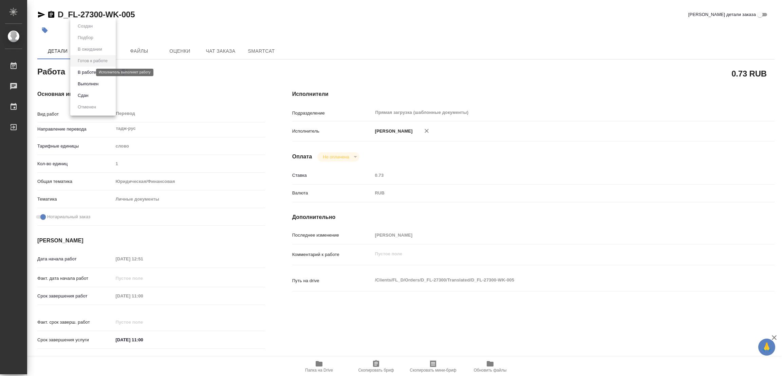
type textarea "x"
click at [87, 71] on button "В работе" at bounding box center [87, 72] width 22 height 7
type textarea "x"
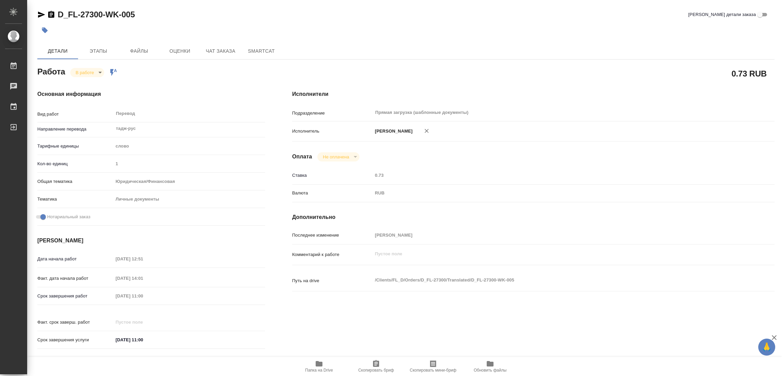
type textarea "x"
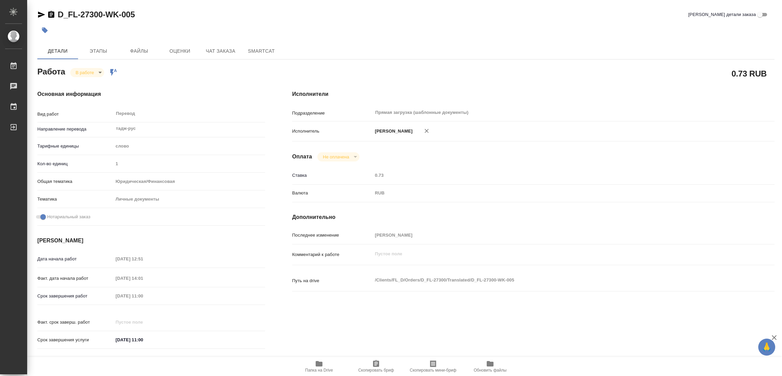
type textarea "x"
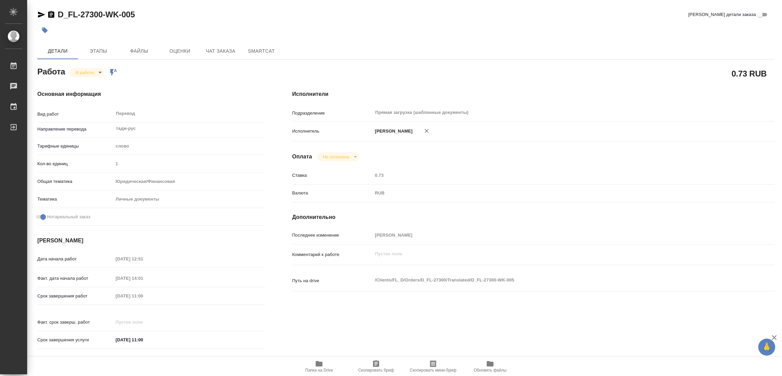
type textarea "x"
click at [413, 29] on div at bounding box center [283, 30] width 492 height 15
type textarea "x"
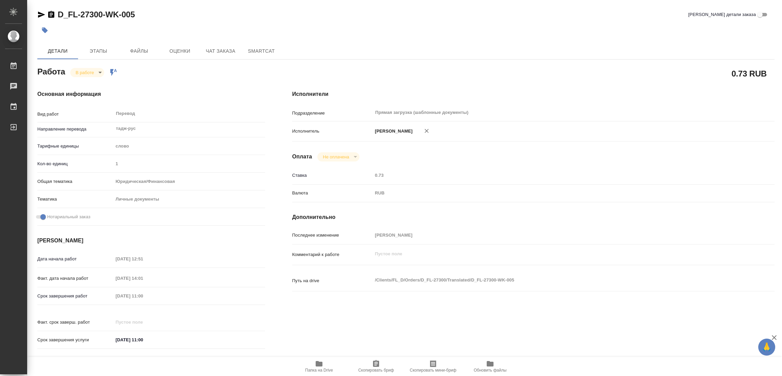
type textarea "x"
drag, startPoint x: 57, startPoint y: 5, endPoint x: 103, endPoint y: 15, distance: 47.3
click at [103, 15] on div "D_FL-27300-WK-005 Кратко детали заказа Детали Этапы Файлы Оценки Чат заказа Sma…" at bounding box center [406, 285] width 745 height 570
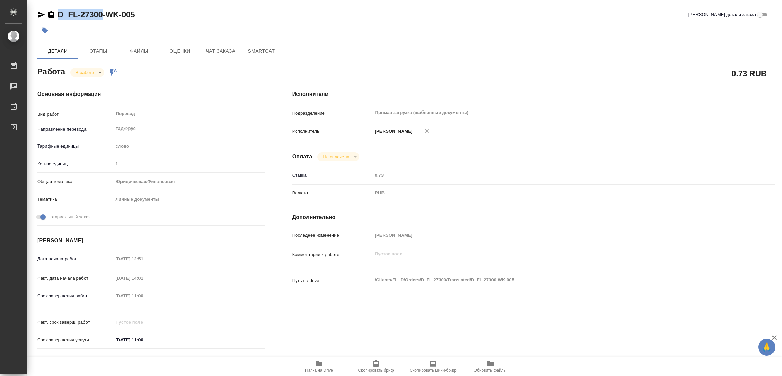
copy link "D_FL-27300"
click at [369, 367] on span "Скопировать бриф" at bounding box center [376, 365] width 49 height 13
copy link "D_FL-27300"
click at [114, 302] on div "Срок завершения работ 19.09.2025 11:00" at bounding box center [151, 303] width 228 height 26
click at [201, 2] on div "D_FL-27300-WK-005 Кратко детали заказа Детали Этапы Файлы Оценки Чат заказа Sma…" at bounding box center [406, 285] width 745 height 570
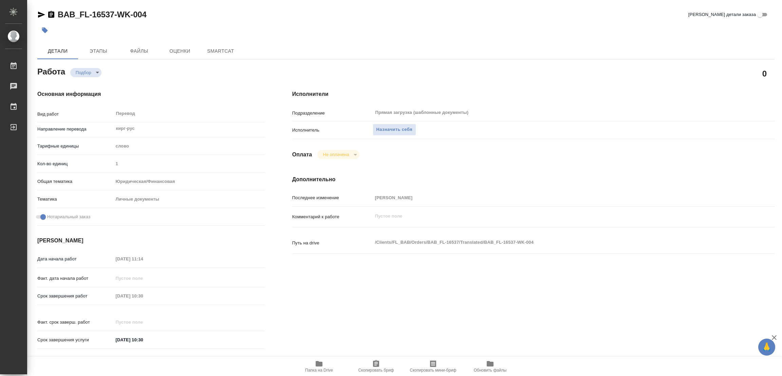
type textarea "x"
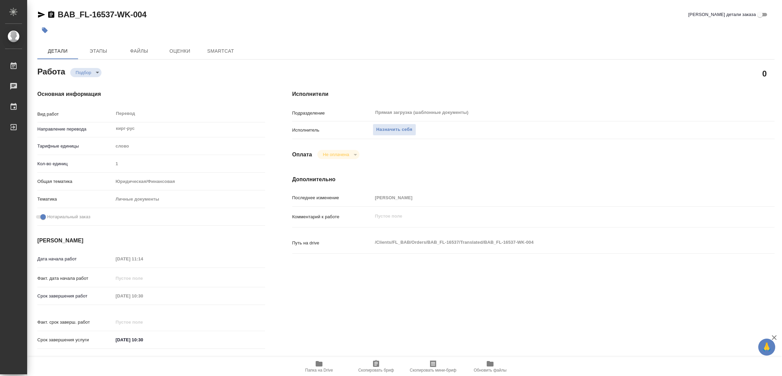
type textarea "x"
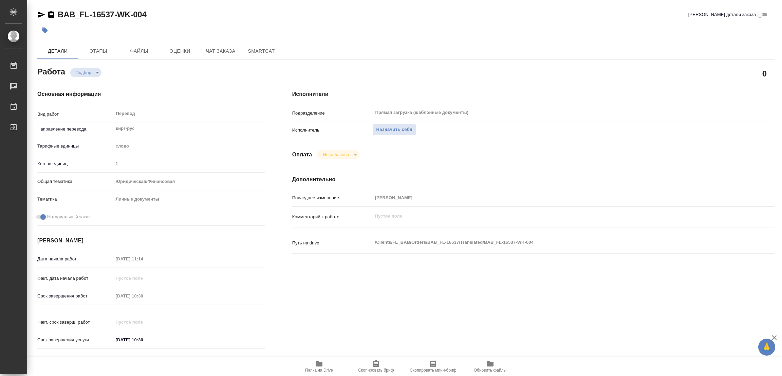
type textarea "x"
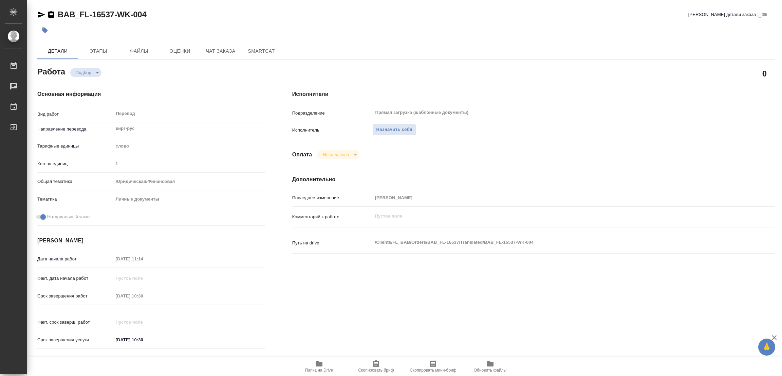
type textarea "x"
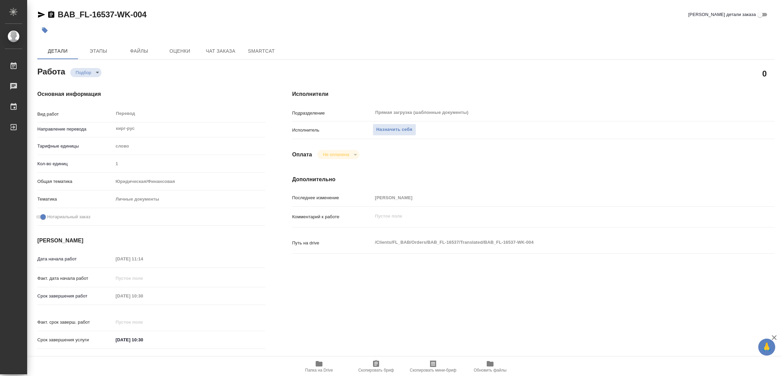
type textarea "x"
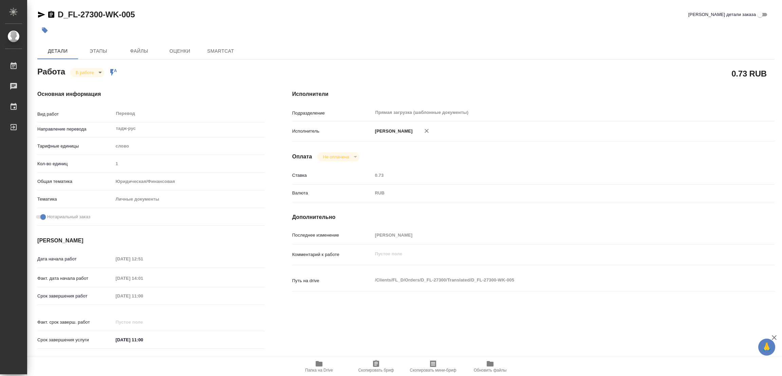
type textarea "x"
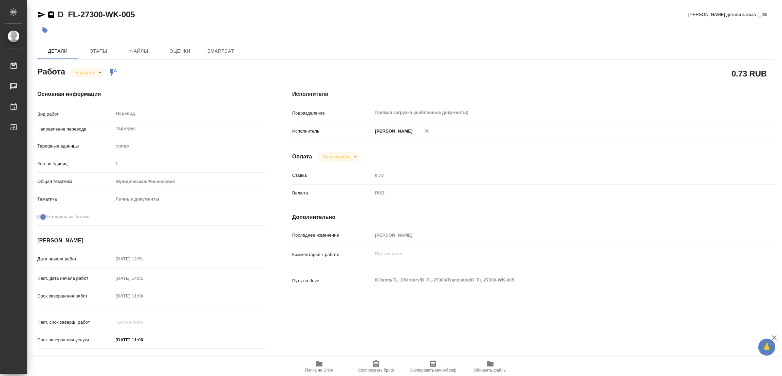
type textarea "x"
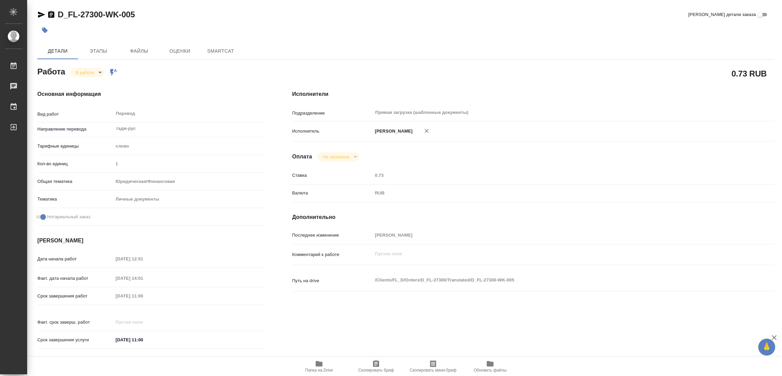
type textarea "x"
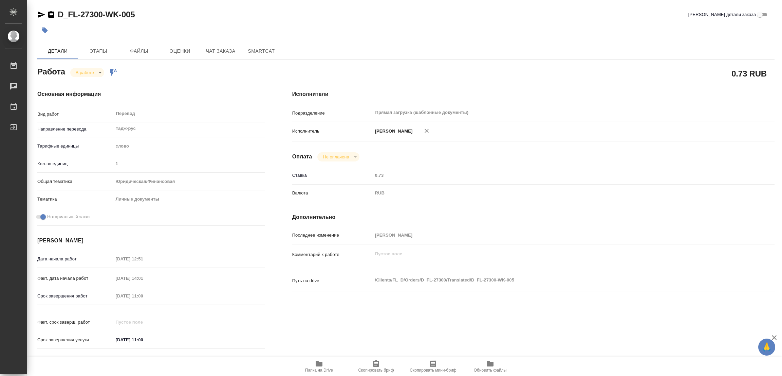
type textarea "x"
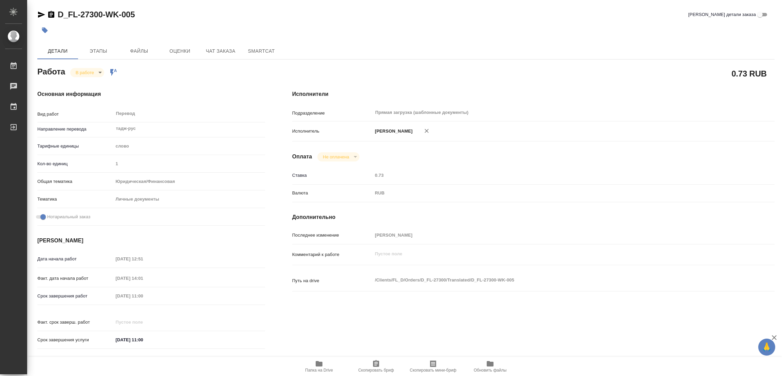
type textarea "x"
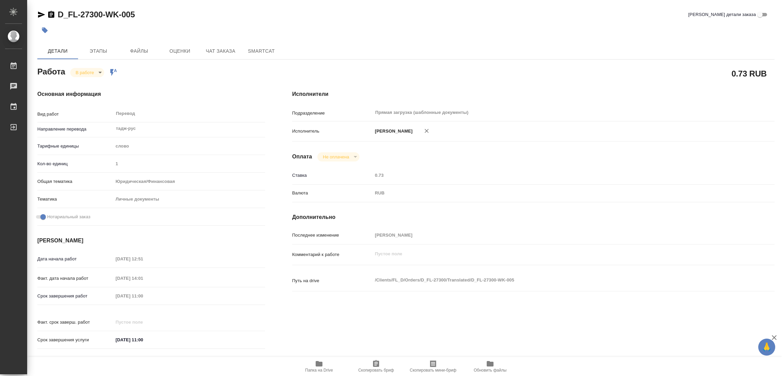
type textarea "x"
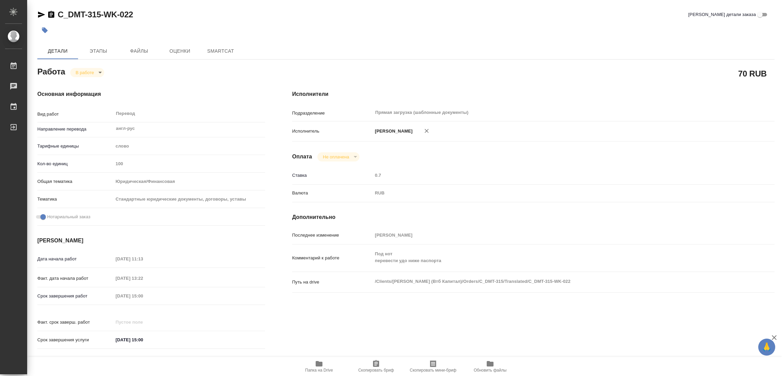
type textarea "x"
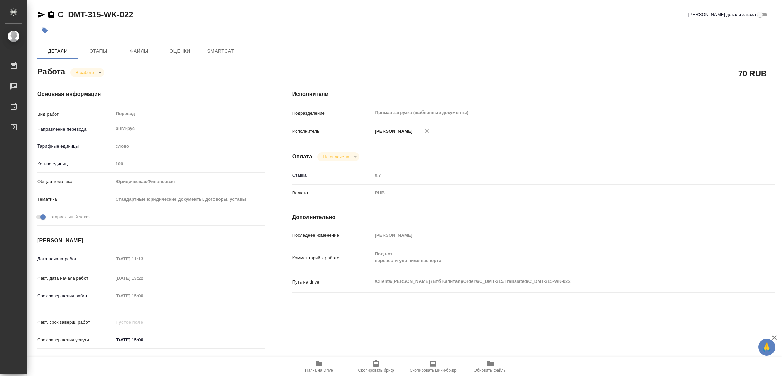
type textarea "x"
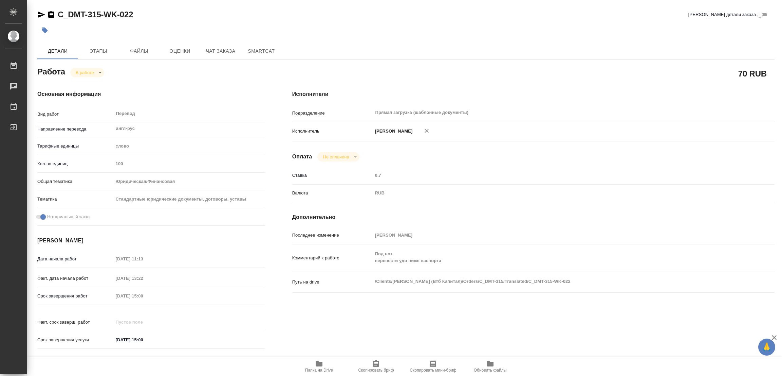
type textarea "x"
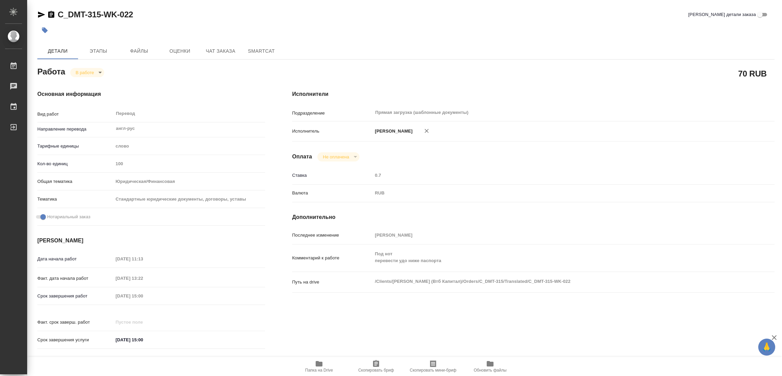
type textarea "x"
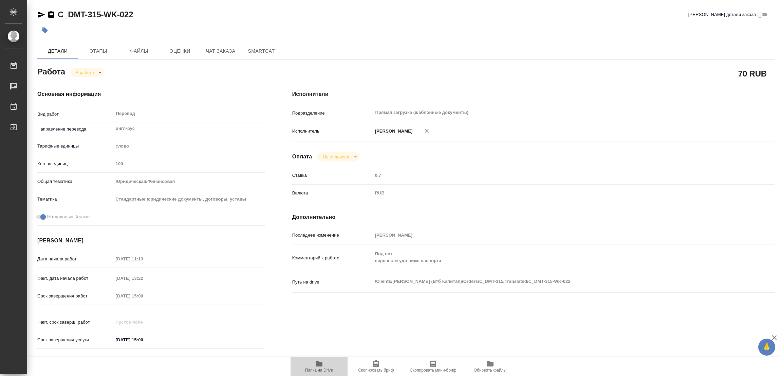
click at [317, 366] on icon "button" at bounding box center [319, 363] width 7 height 5
type textarea "x"
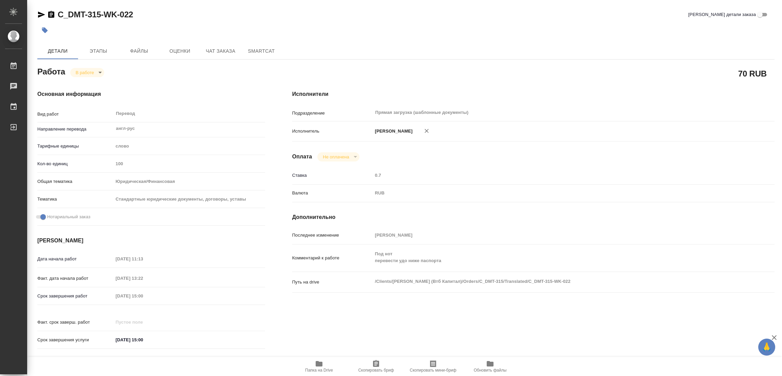
type textarea "x"
click at [89, 74] on body "🙏 .cls-1 fill:#fff; AWATERA [PERSON_NAME] Работы 0 Чаты График Выйти C_DMT-315-…" at bounding box center [391, 188] width 782 height 376
click at [176, 86] on div at bounding box center [391, 188] width 782 height 376
click at [100, 54] on span "Этапы" at bounding box center [98, 51] width 33 height 8
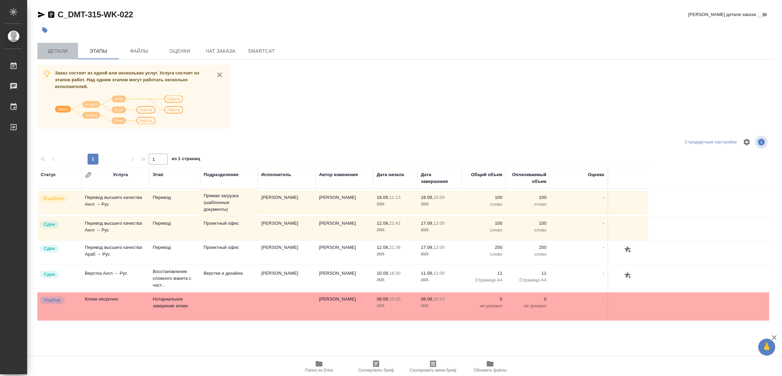
click at [55, 49] on span "Детали" at bounding box center [57, 51] width 33 height 8
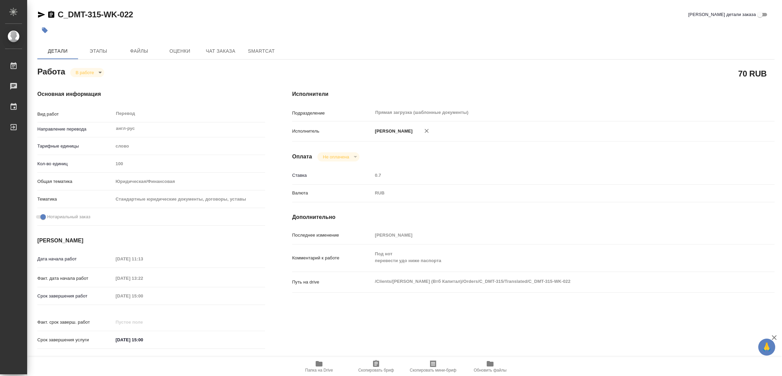
type textarea "x"
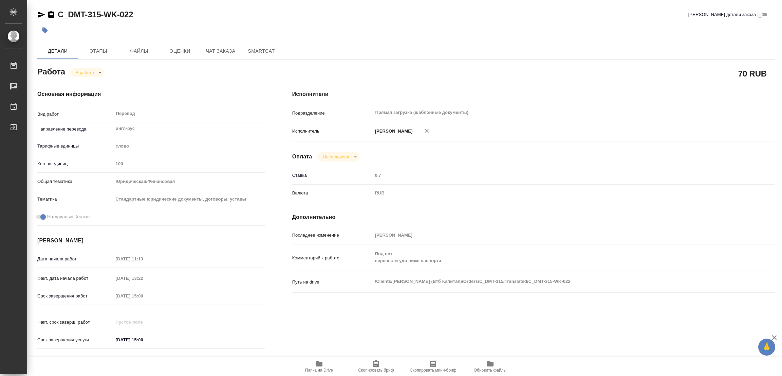
type textarea "x"
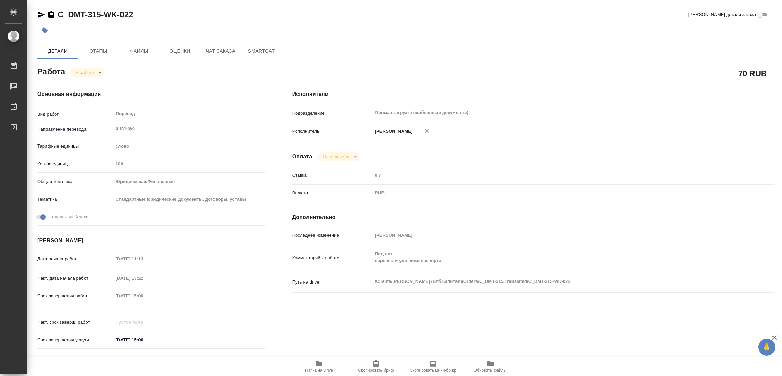
type textarea "x"
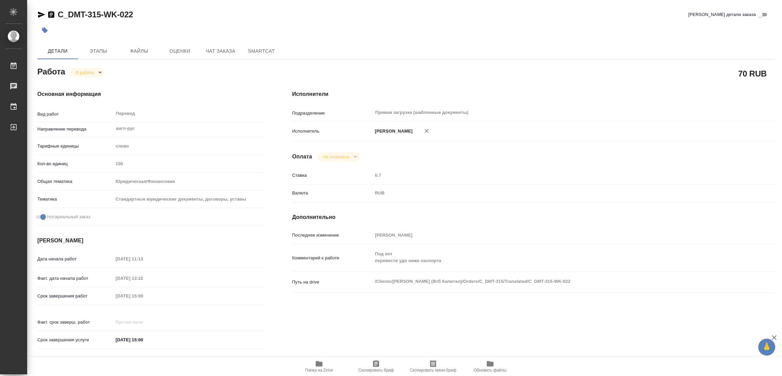
type textarea "x"
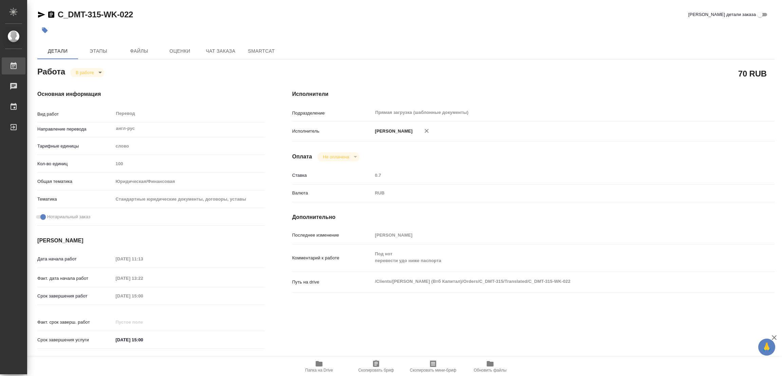
type textarea "x"
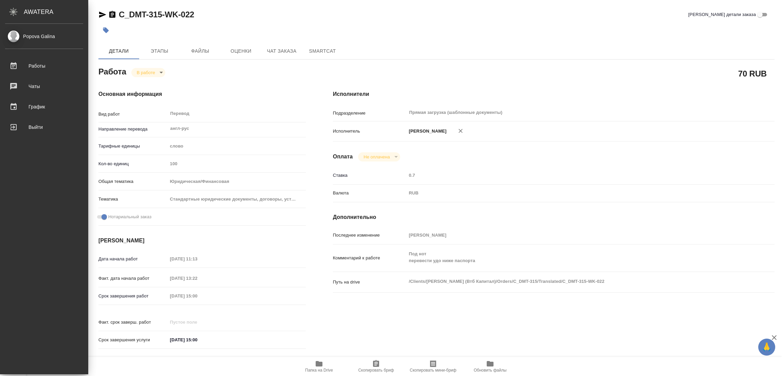
type textarea "x"
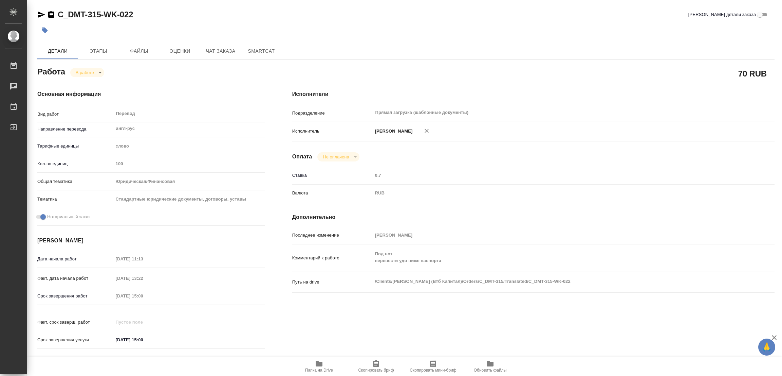
type textarea "x"
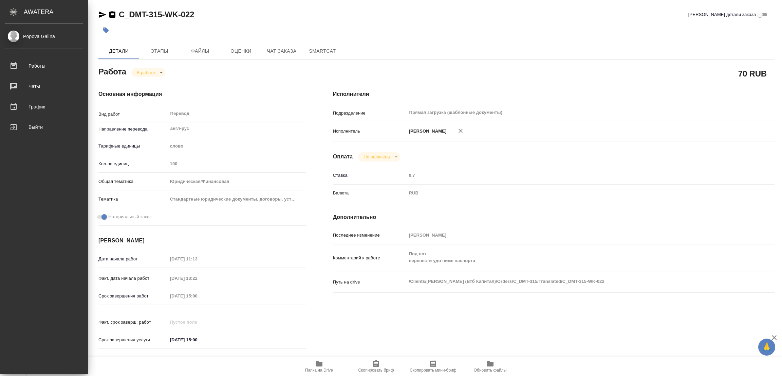
type textarea "x"
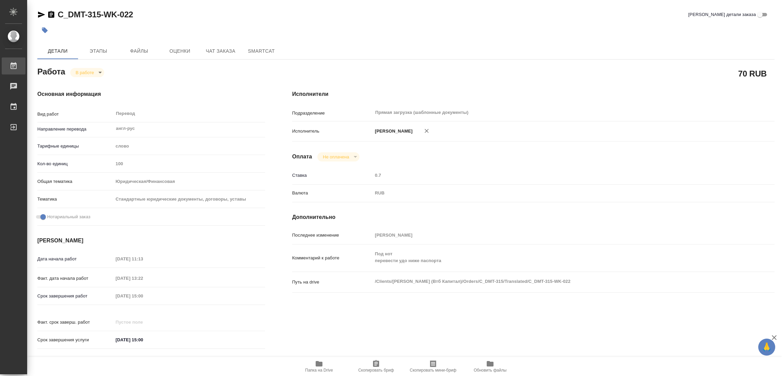
type textarea "x"
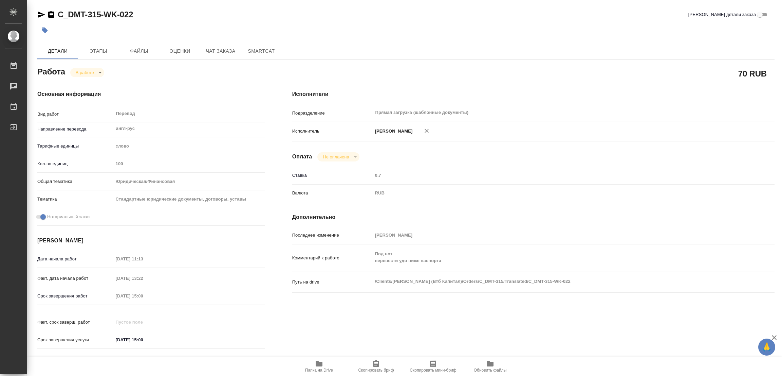
type textarea "x"
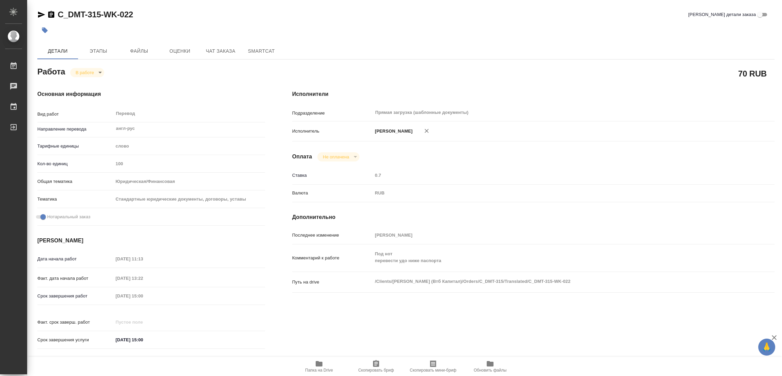
type textarea "x"
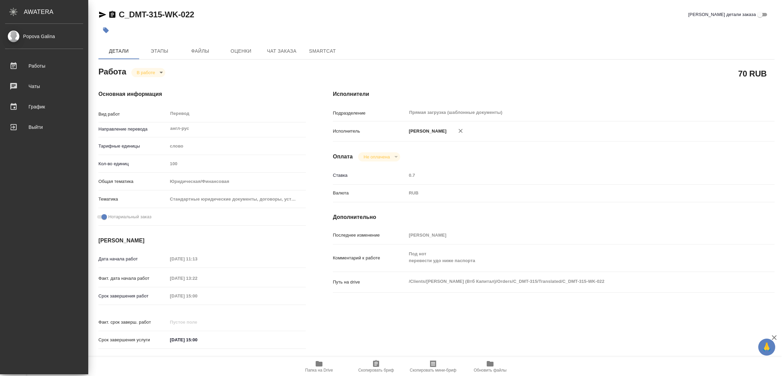
type textarea "x"
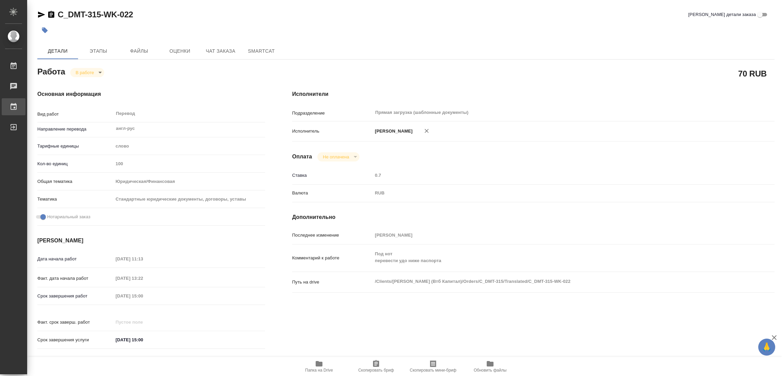
type textarea "x"
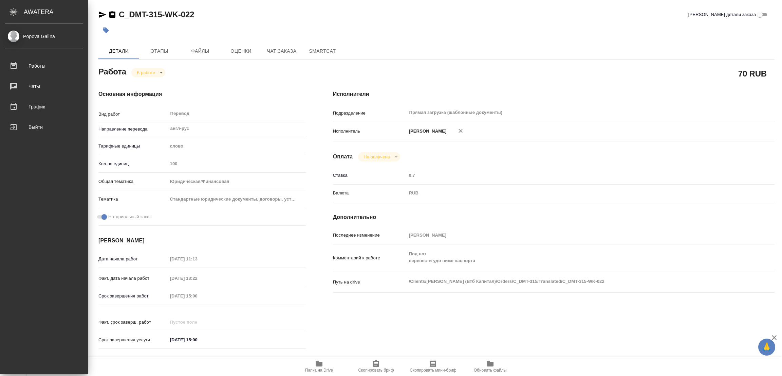
type textarea "x"
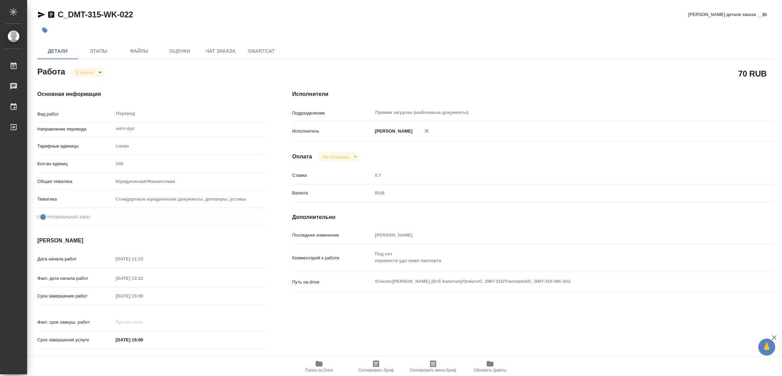
click at [175, 72] on div "Работа В работе inProgress" at bounding box center [151, 71] width 228 height 12
click at [98, 72] on body "🙏 .cls-1 fill:#fff; AWATERA [PERSON_NAME] Работы 0 Чаты График Выйти C_DMT-315-…" at bounding box center [391, 188] width 782 height 376
click at [86, 82] on button "Выполнен" at bounding box center [88, 83] width 25 height 7
type textarea "x"
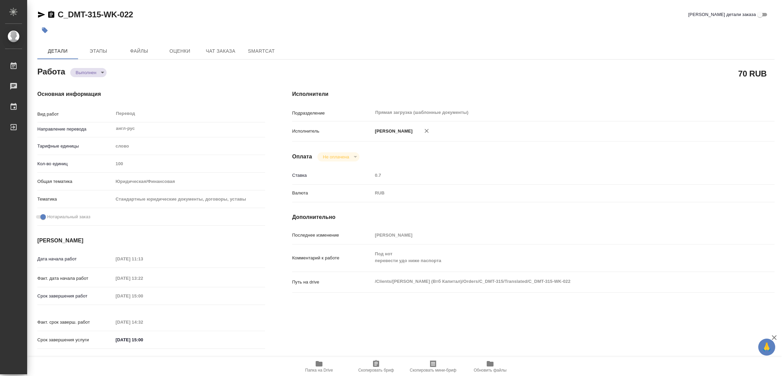
type textarea "x"
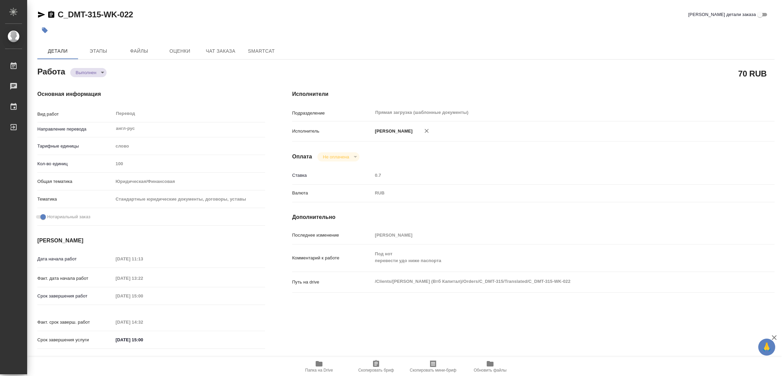
type textarea "x"
click at [47, 28] on icon "button" at bounding box center [44, 30] width 7 height 7
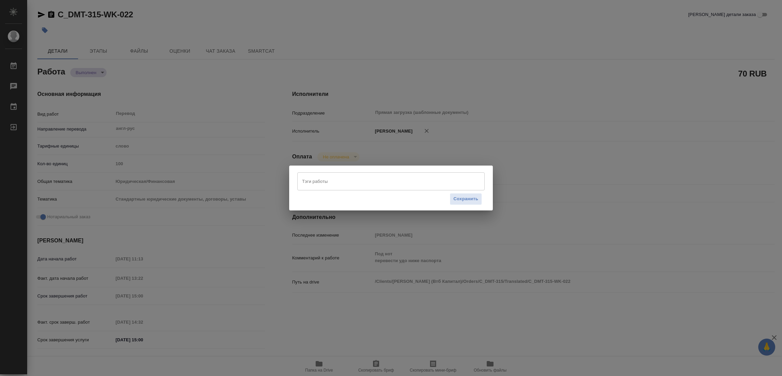
type textarea "x"
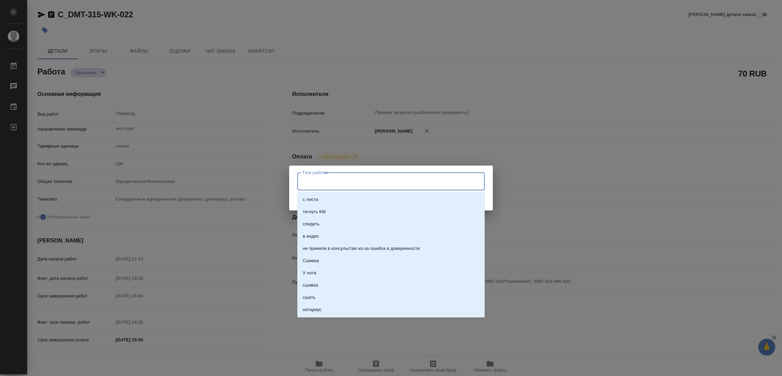
click at [330, 183] on input "Тэги работы" at bounding box center [384, 181] width 168 height 12
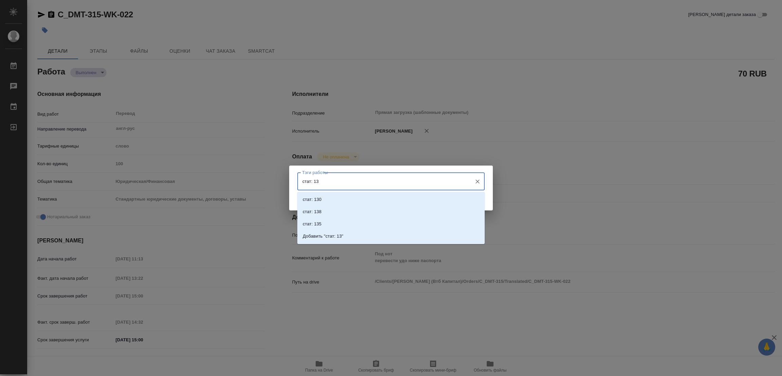
type input "стат: 134"
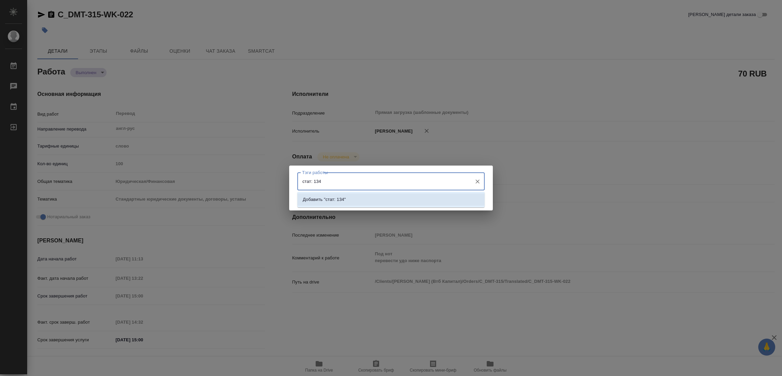
click at [339, 194] on li "Добавить "стат: 134"" at bounding box center [390, 199] width 187 height 12
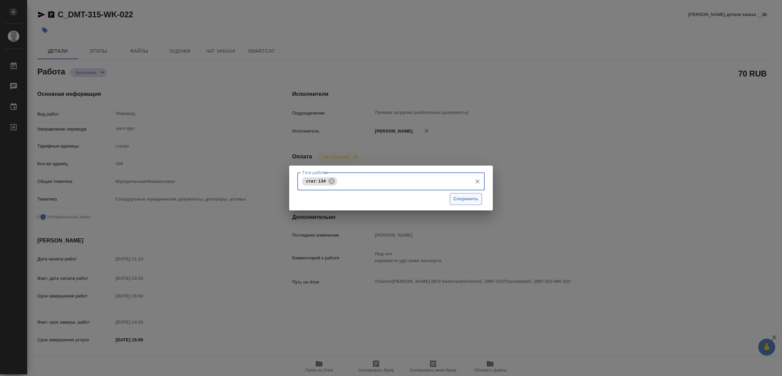
click at [463, 198] on span "Сохранить" at bounding box center [466, 199] width 25 height 8
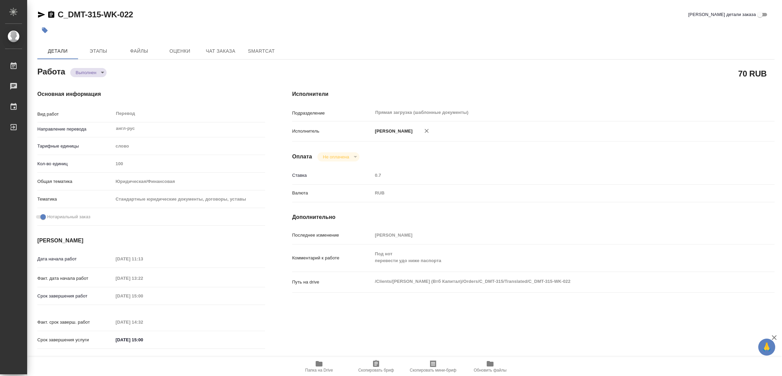
click at [193, 19] on div "C_DMT-315-WK-022 Кратко детали заказа" at bounding box center [405, 14] width 737 height 11
type input "completed"
type textarea "Перевод"
type textarea "x"
type input "англ-рус"
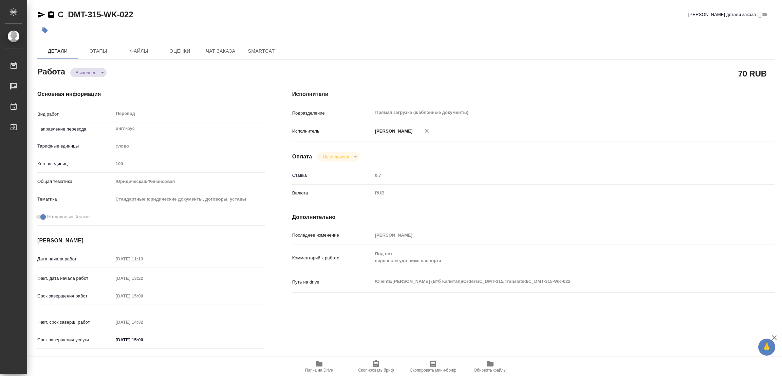
type input "5a8b1489cc6b4906c91bfd90"
type input "100"
type input "yr-fn"
type input "5f647205b73bc97568ca66bf"
checkbox input "true"
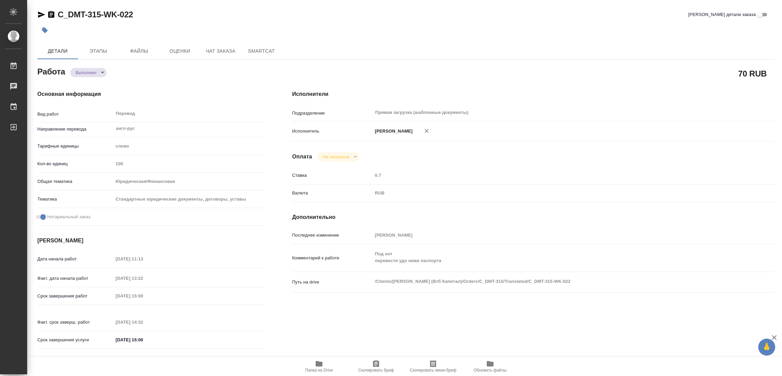
type input "[DATE] 11:13"
type input "[DATE] 13:22"
type input "[DATE] 15:00"
type input "[DATE] 14:32"
type input "[DATE] 15:00"
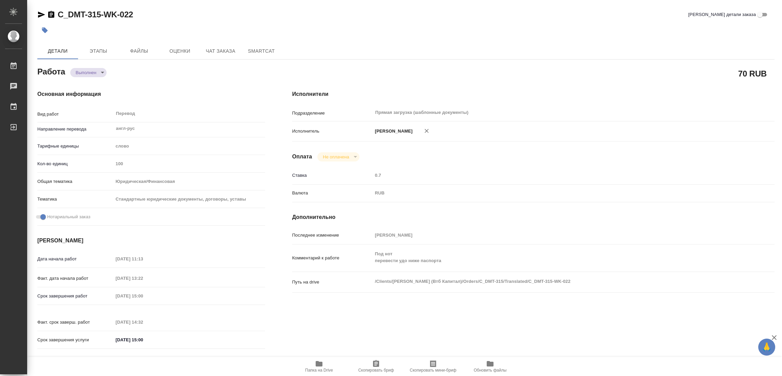
type input "Прямая загрузка (шаблонные документы)"
type input "notPayed"
type input "0.7"
type input "RUB"
type input "[PERSON_NAME]"
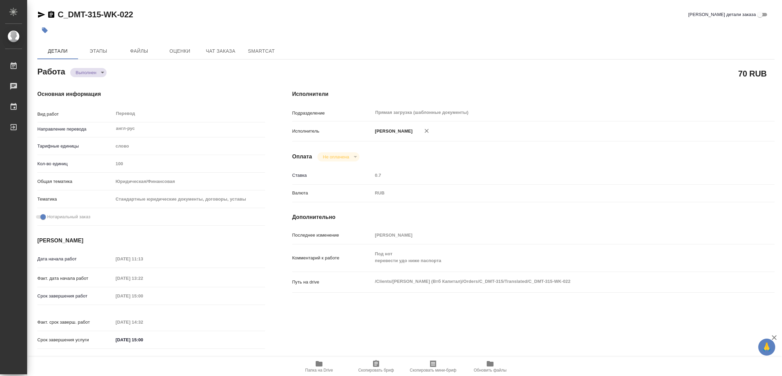
type textarea "Под нот перевести удо ниже паспорта"
type textarea "x"
type textarea "/Clients/[PERSON_NAME] (Втб Капитал)/Orders/C_DMT-315/Translated/C_DMT-315-WK-0…"
type textarea "x"
type input "C_DMT-315"
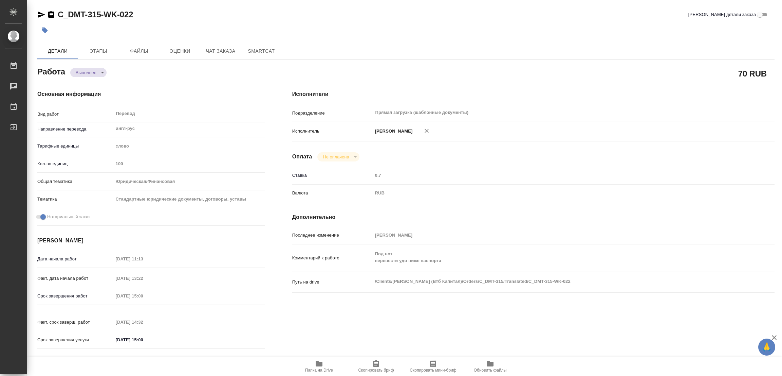
type input "Перевод высшего качества"
type input "Перевод, Постредактура машинного перевода, Корректура, Приёмка по качеству, Ред…"
type input "[PERSON_NAME]"
type input "/Clients/Деметра Холдинг (Втб Капитал)/Orders/C_DMT-315"
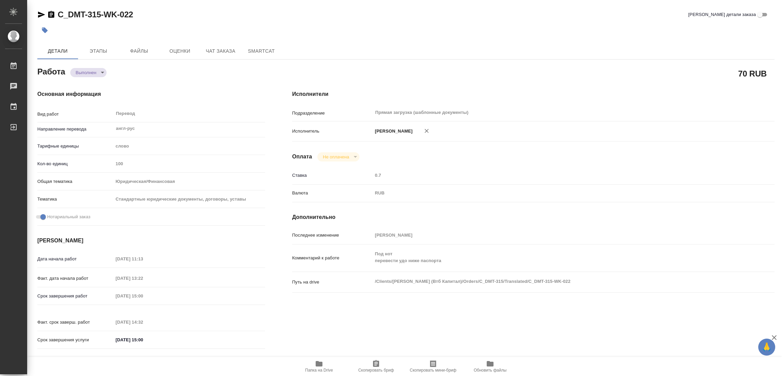
type textarea "x"
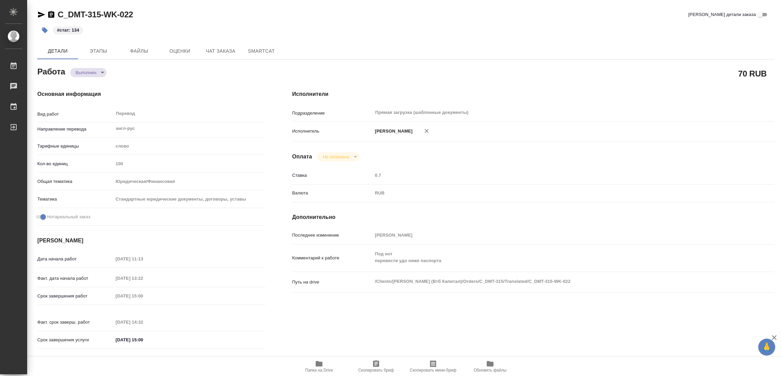
type textarea "x"
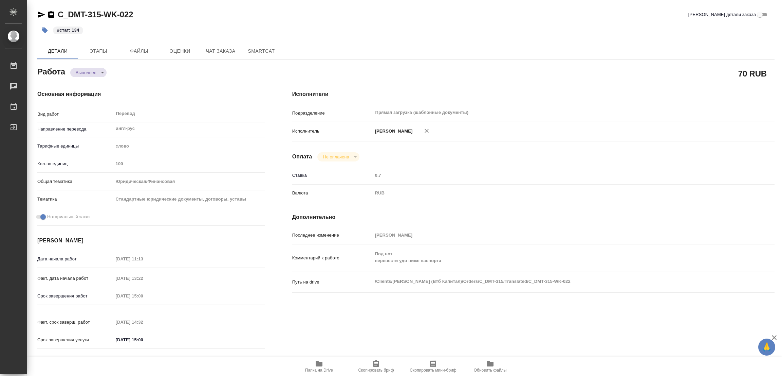
type textarea "x"
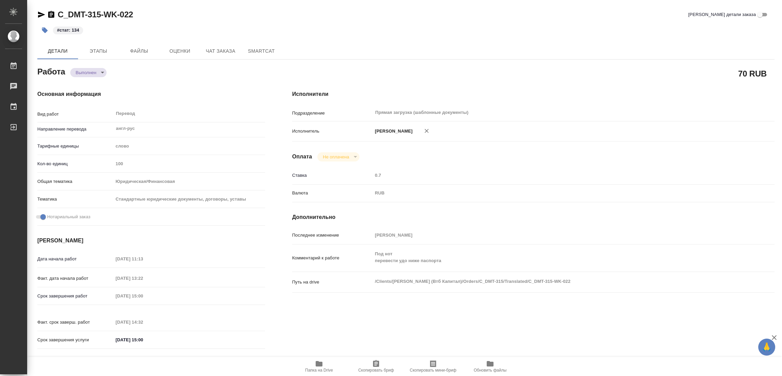
type textarea "x"
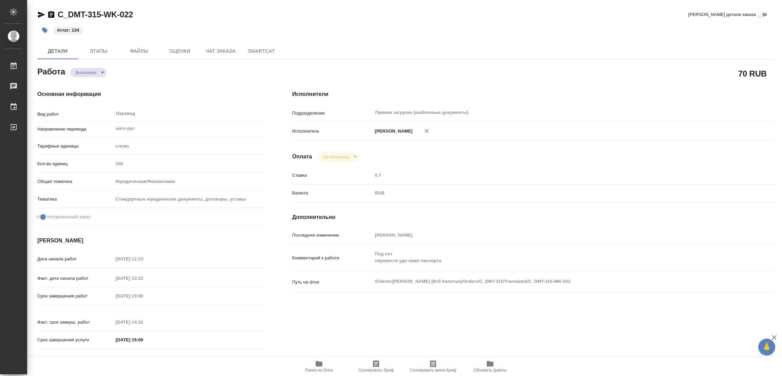
type textarea "x"
click at [416, 13] on div "C_DMT-315-WK-022 Кратко детали заказа" at bounding box center [405, 14] width 737 height 11
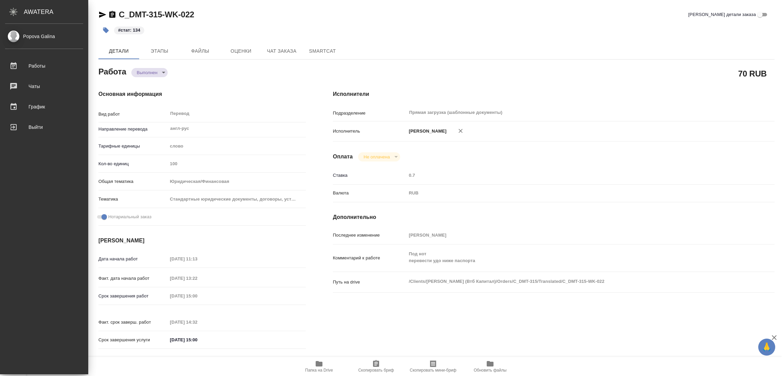
type textarea "x"
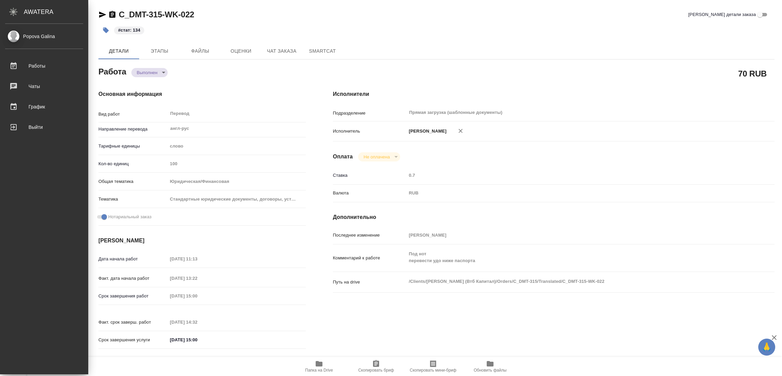
type textarea "x"
